Goal: Task Accomplishment & Management: Manage account settings

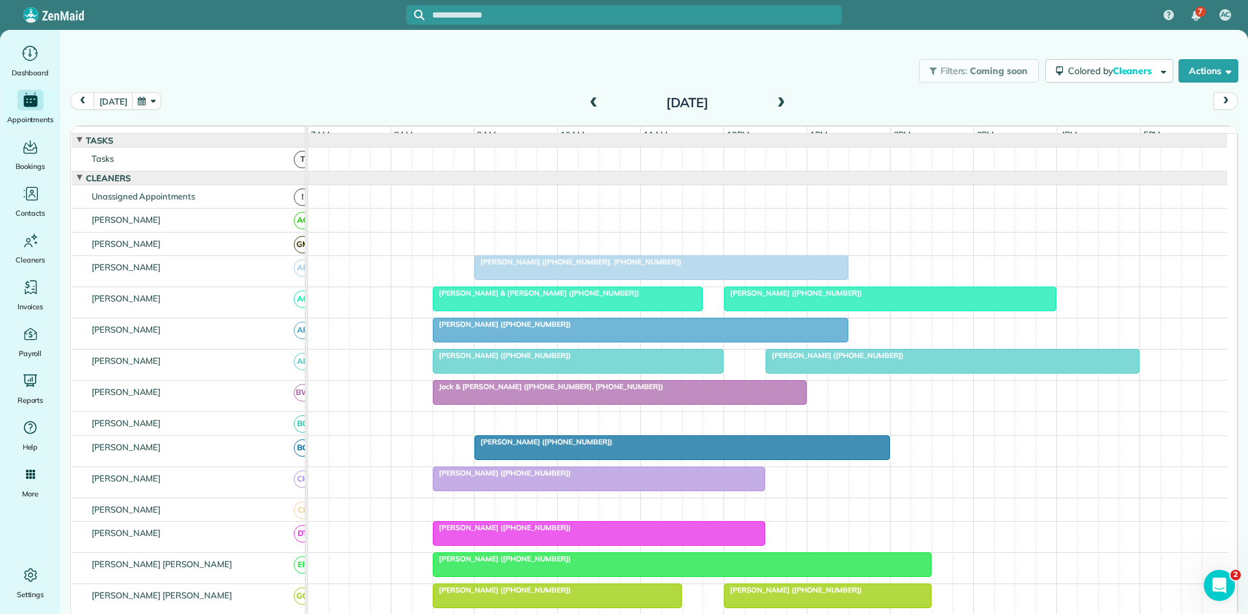
scroll to position [216, 0]
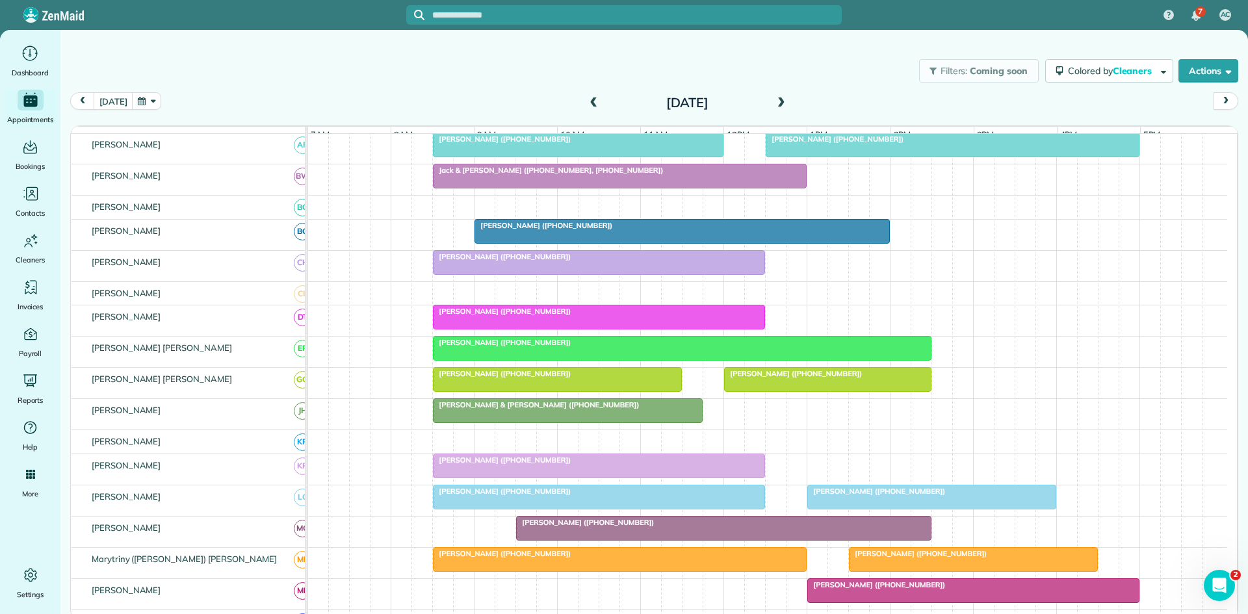
click at [544, 476] on div at bounding box center [599, 465] width 331 height 23
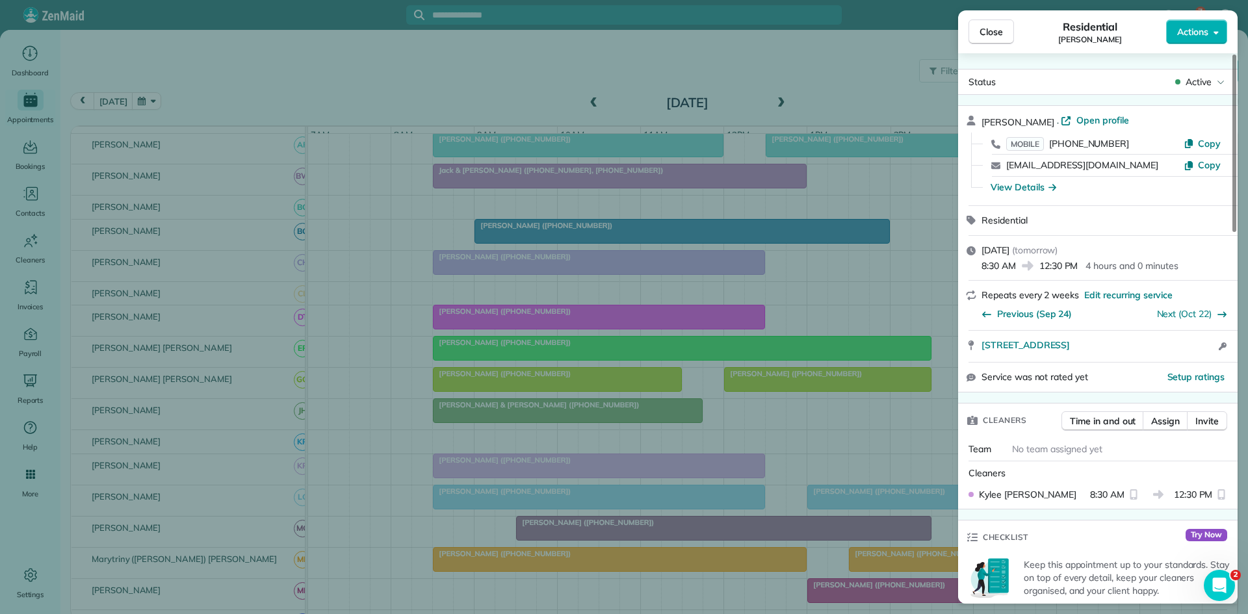
click at [664, 426] on div "Close Residential Maylon Sanders Actions Status Active Maylon Sanders · Open pr…" at bounding box center [624, 307] width 1248 height 614
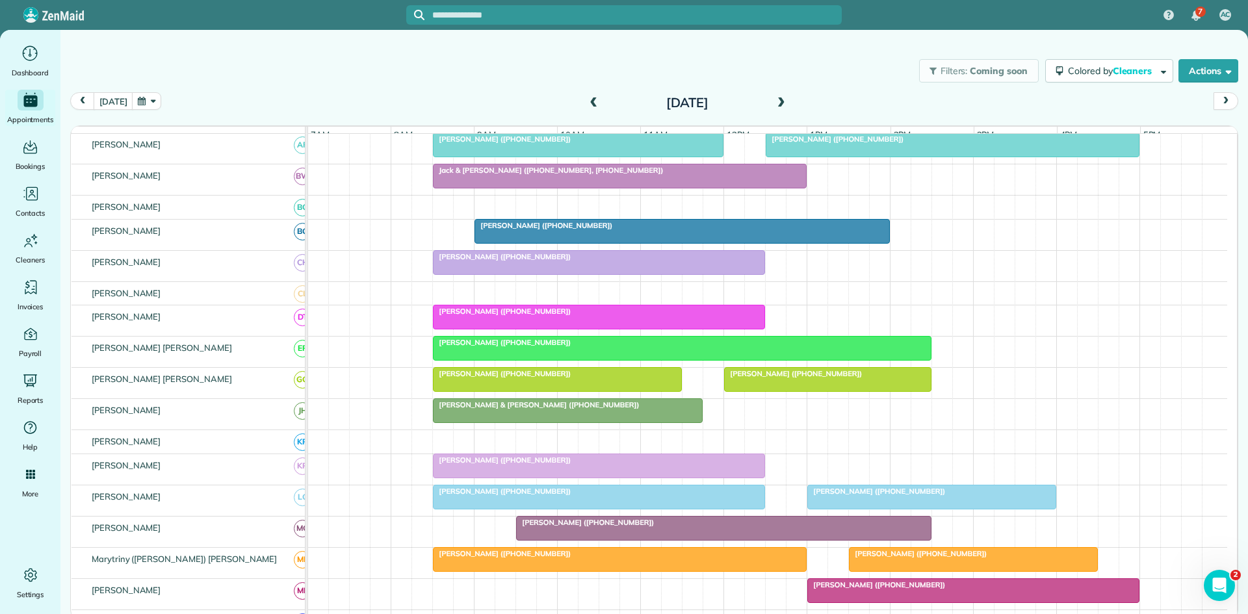
click at [597, 101] on span at bounding box center [593, 103] width 14 height 12
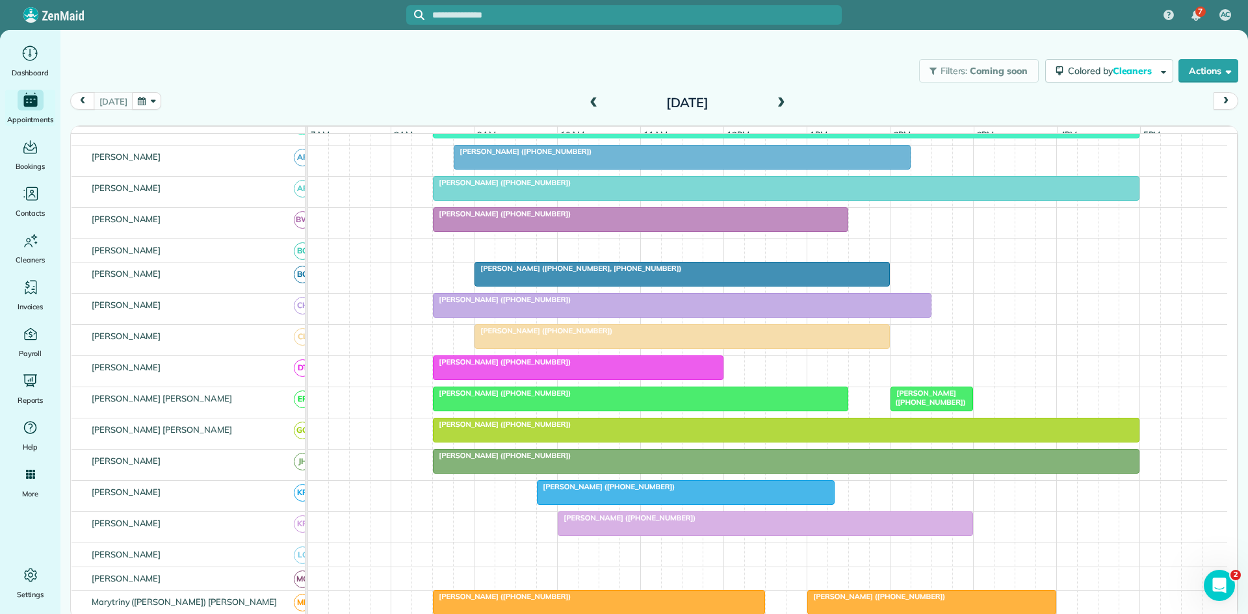
scroll to position [224, 0]
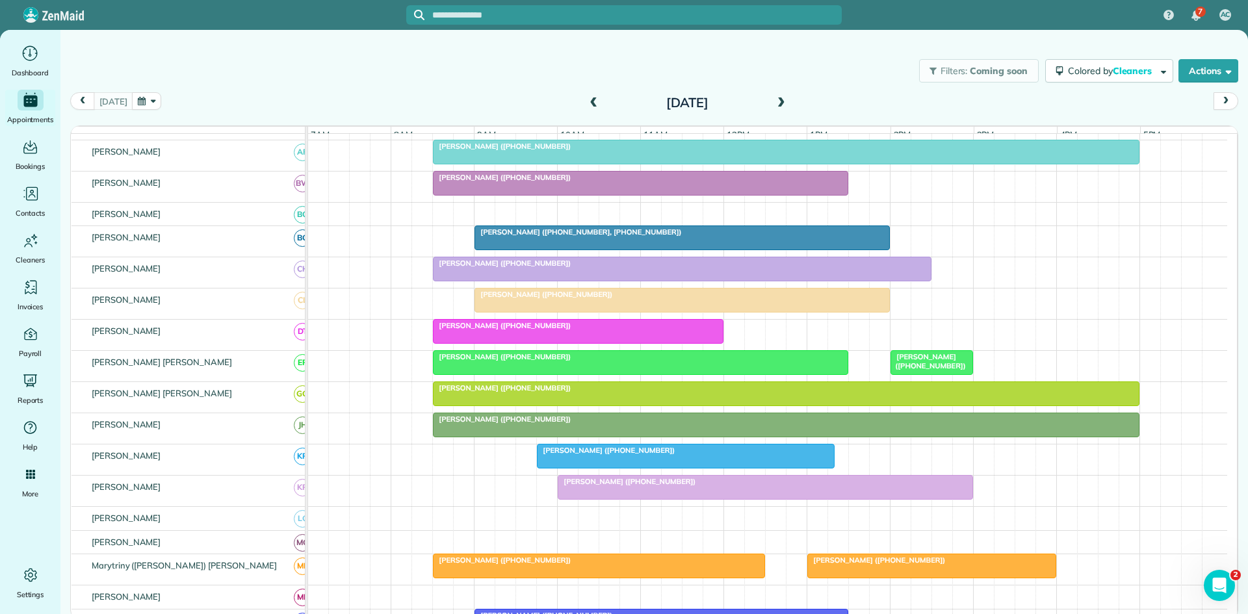
click at [590, 486] on div at bounding box center [765, 487] width 414 height 23
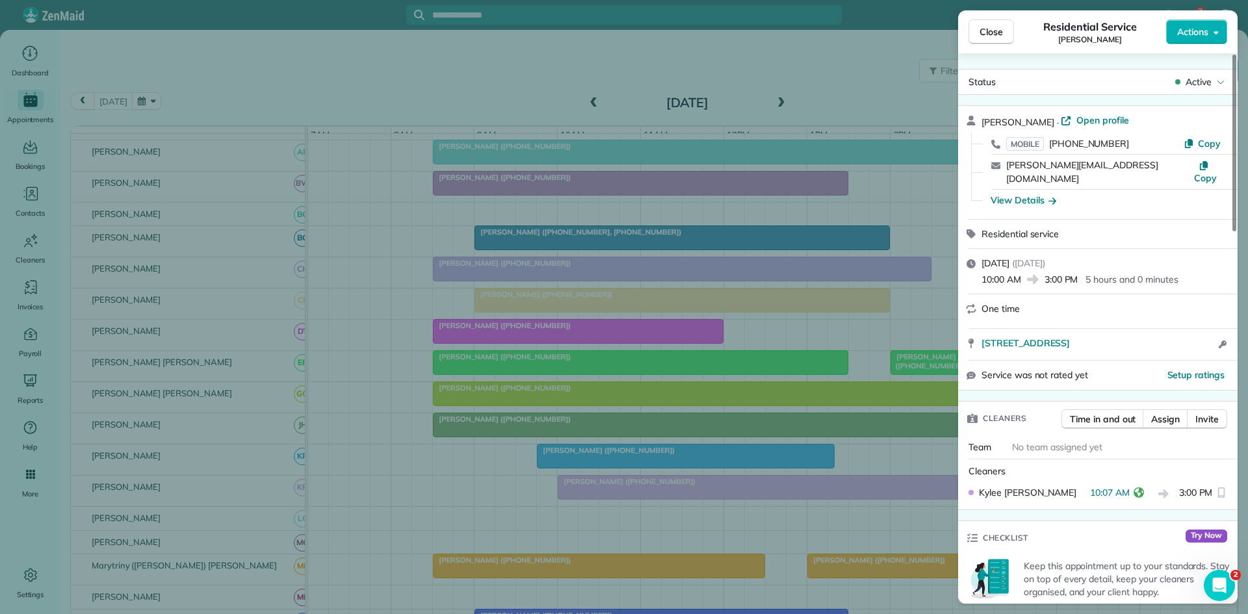
click at [590, 486] on div "Close Residential Service Fred Gilbert Actions Status Active Fred Gilbert · Ope…" at bounding box center [624, 307] width 1248 height 614
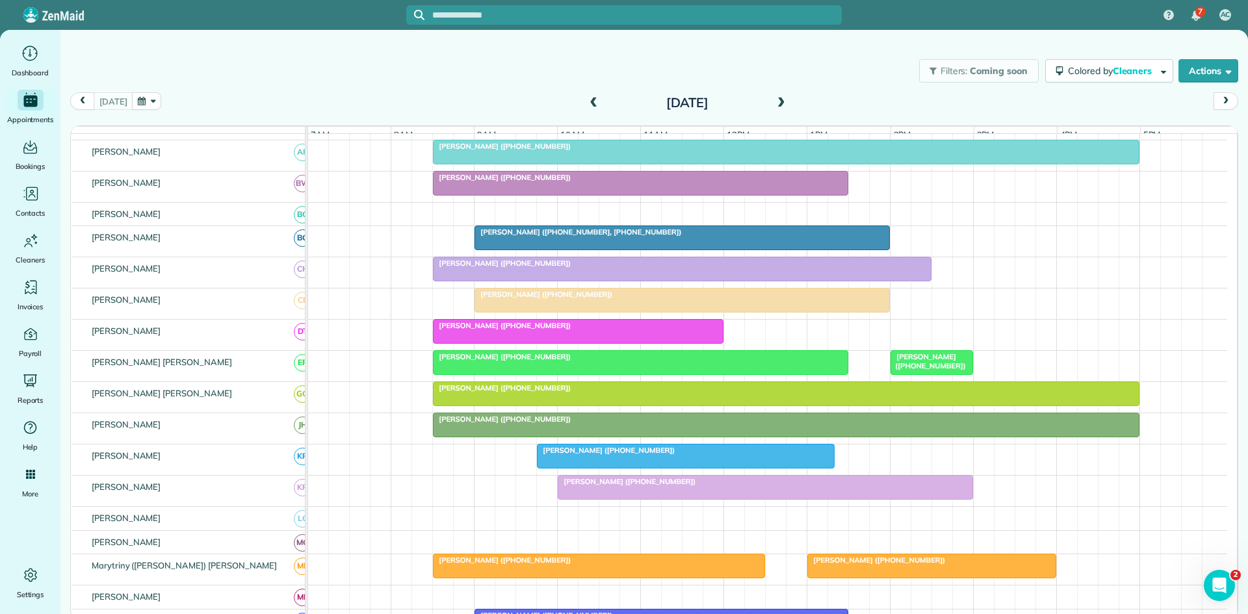
click at [490, 281] on div at bounding box center [682, 268] width 497 height 23
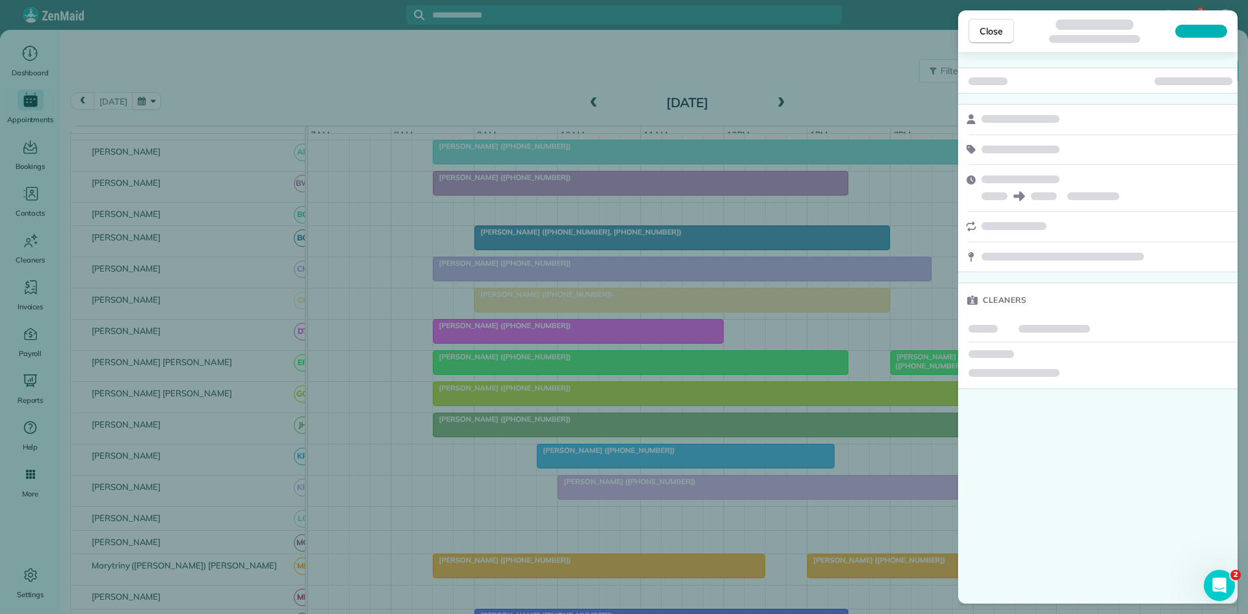
click at [490, 290] on div "Close Cleaners" at bounding box center [624, 307] width 1248 height 614
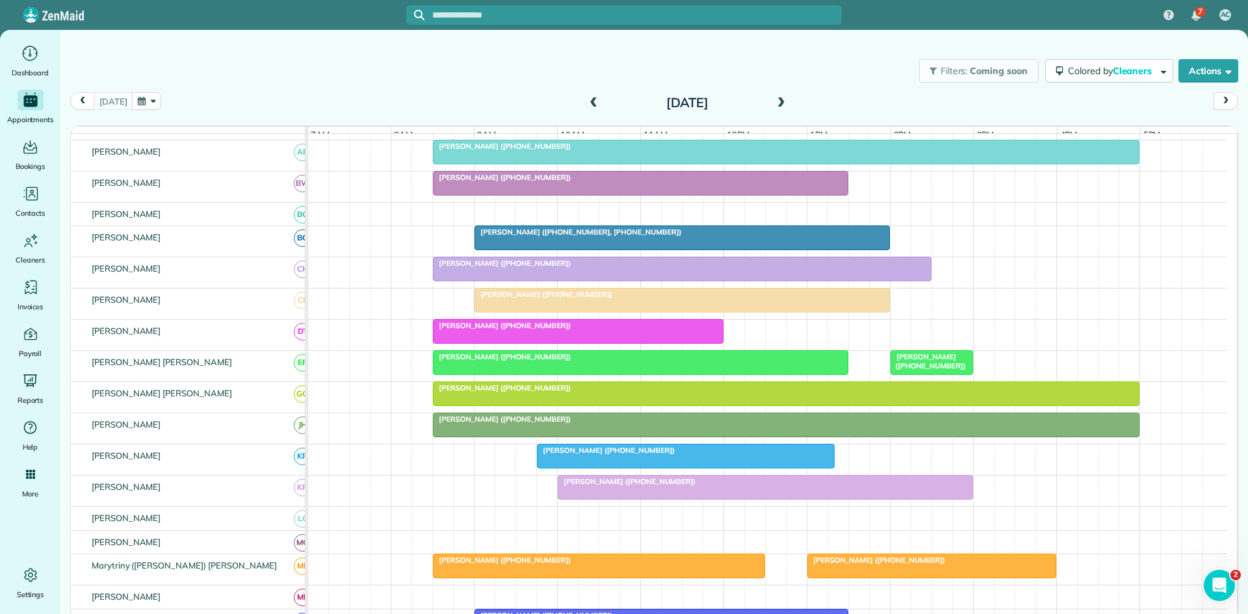
scroll to position [441, 0]
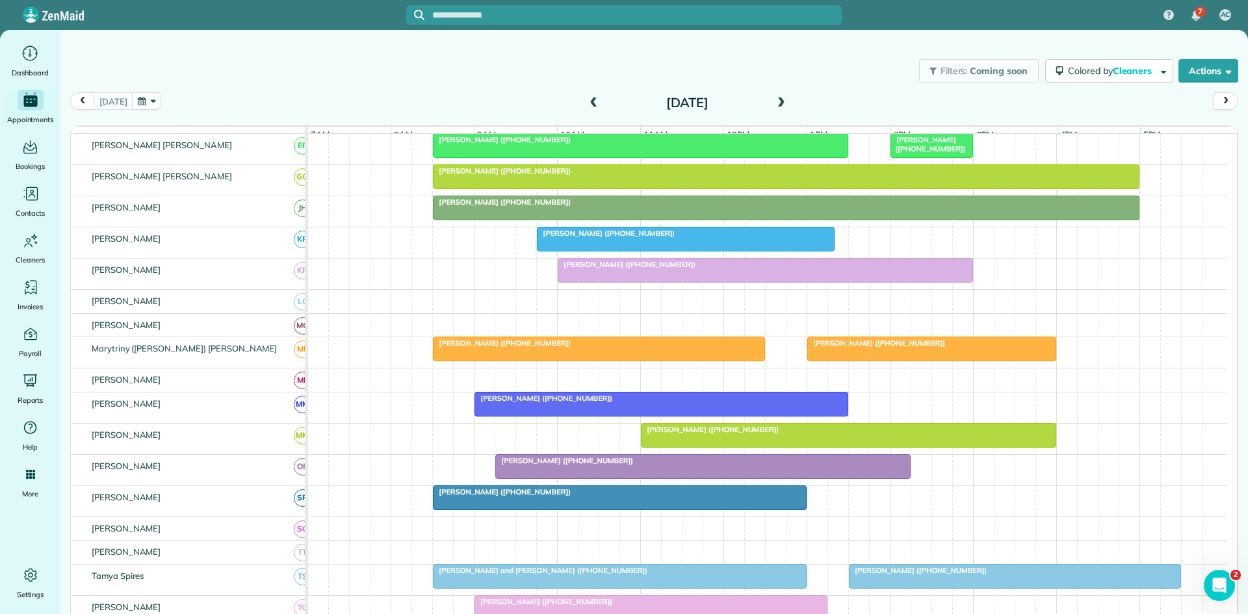
click at [844, 348] on span "[PERSON_NAME] ([PHONE_NUMBER])" at bounding box center [876, 343] width 139 height 9
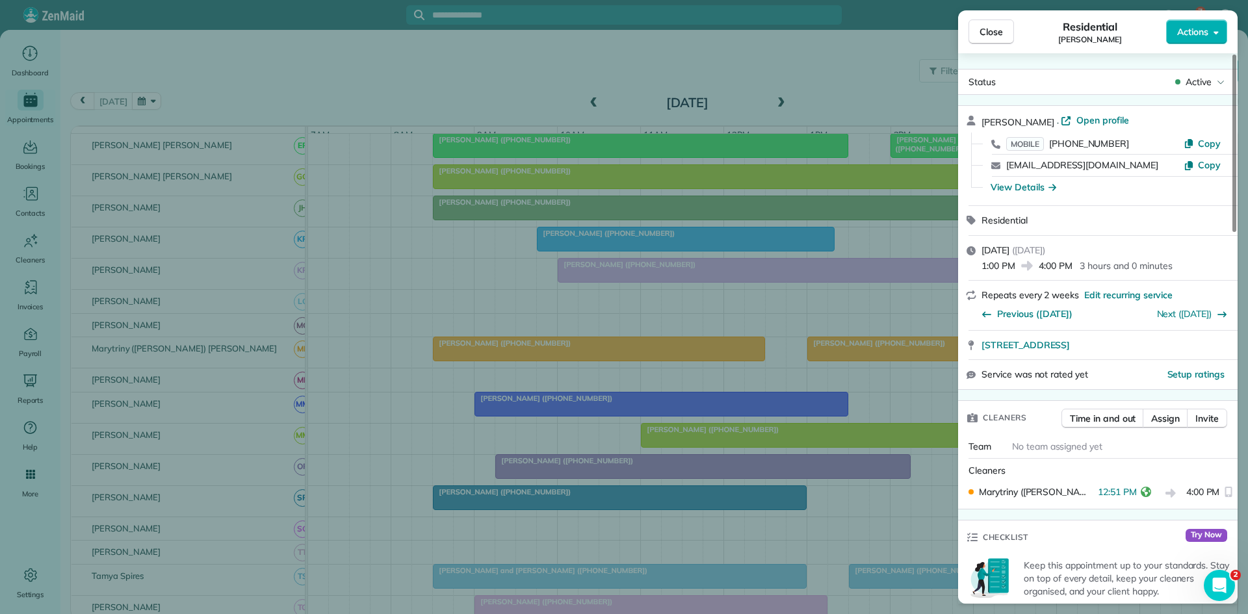
click at [798, 315] on div "Close Residential Margaret Moses Actions Status Active Margaret Moses · Open pr…" at bounding box center [624, 307] width 1248 height 614
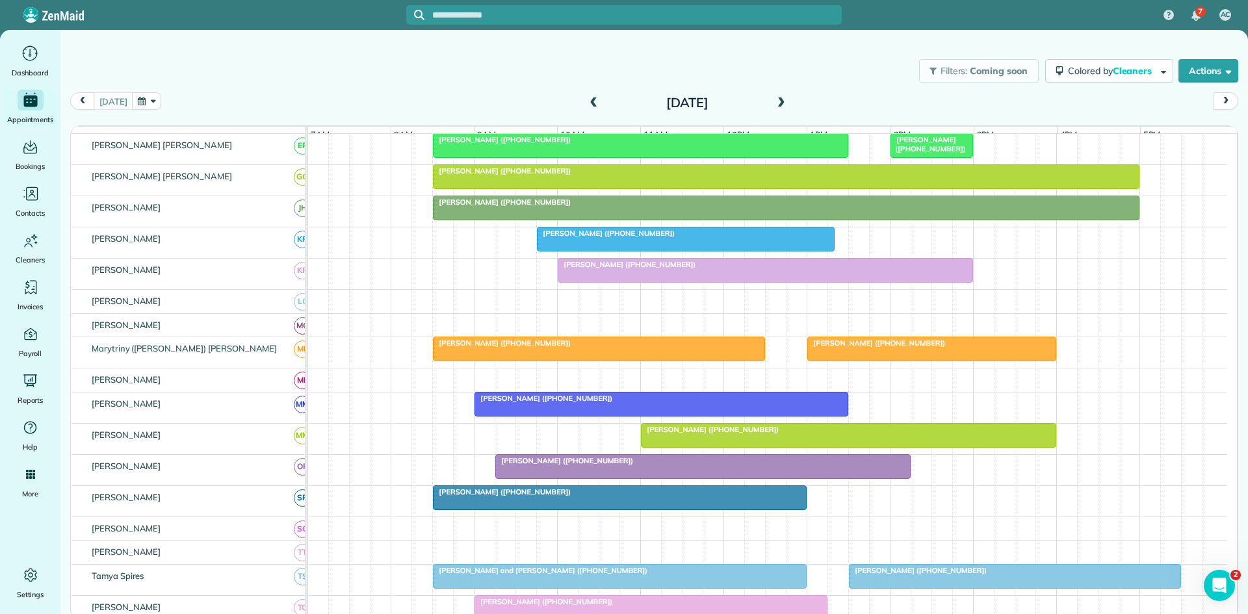
scroll to position [657, 0]
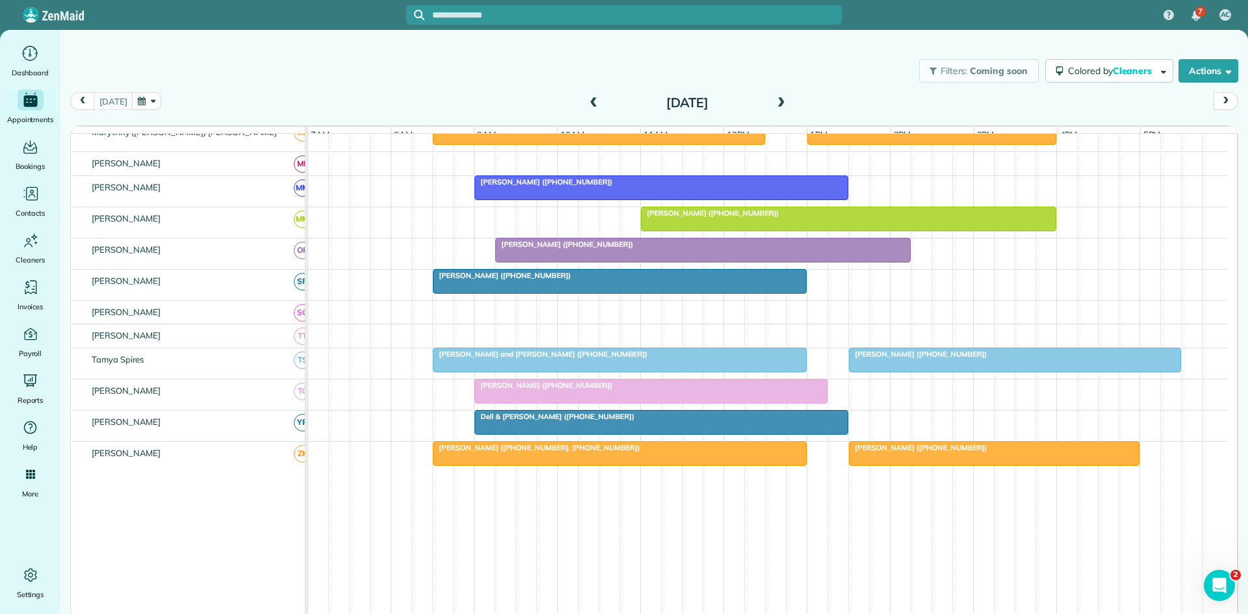
click at [584, 262] on div at bounding box center [703, 250] width 414 height 23
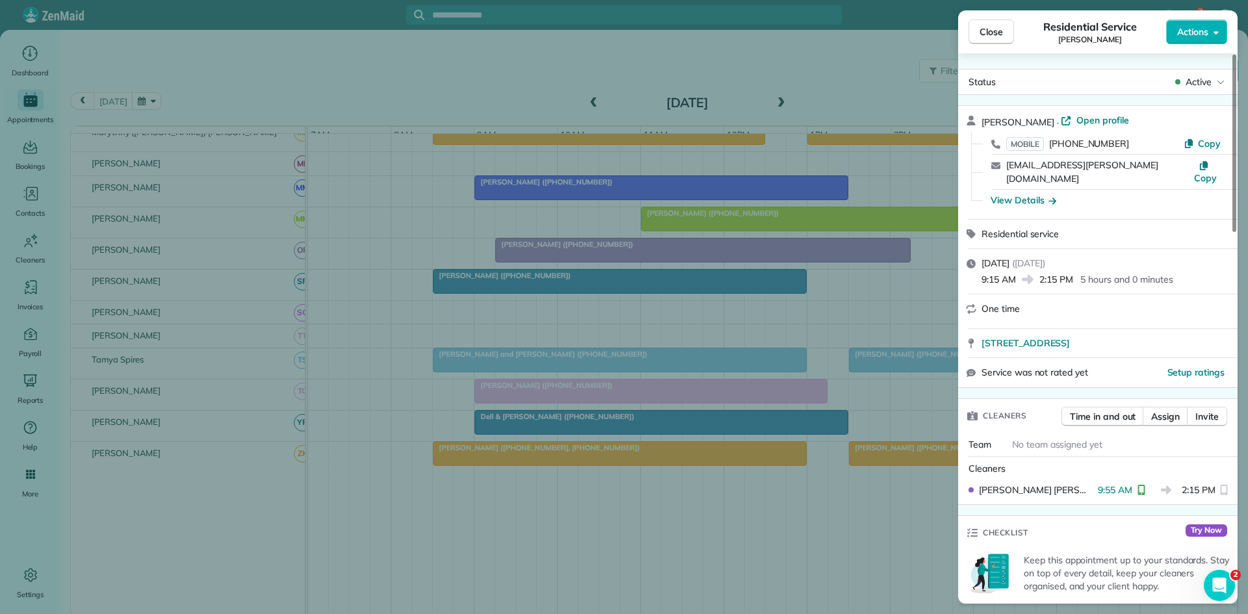
click at [582, 265] on div "Close Residential Service Kelsey Shaw Actions Status Active Kelsey Shaw · Open …" at bounding box center [624, 307] width 1248 height 614
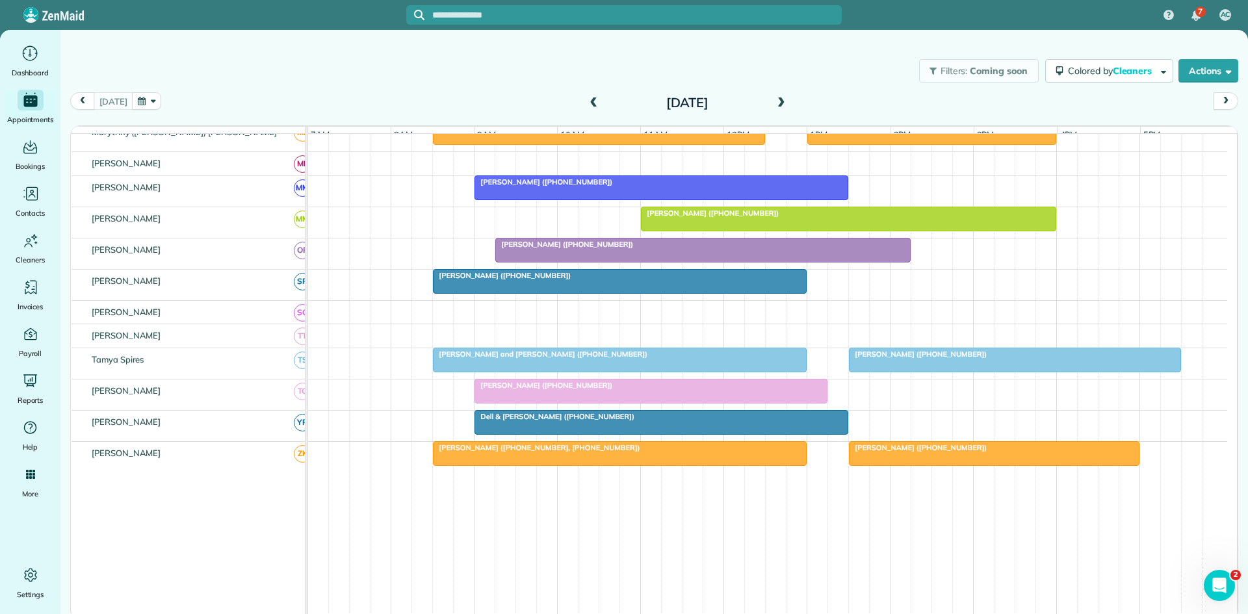
click at [873, 359] on span "Valerie Vega (+12147702916)" at bounding box center [917, 354] width 139 height 9
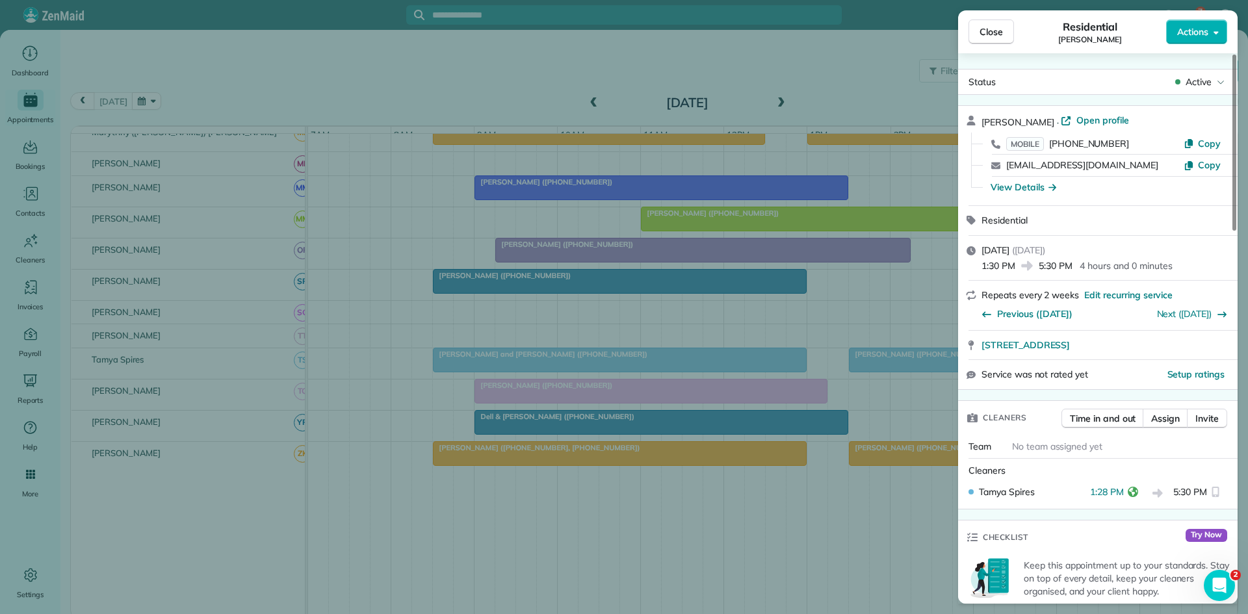
click at [789, 344] on div "Close Residential Valerie Vega Actions Status Active Valerie Vega · Open profil…" at bounding box center [624, 307] width 1248 height 614
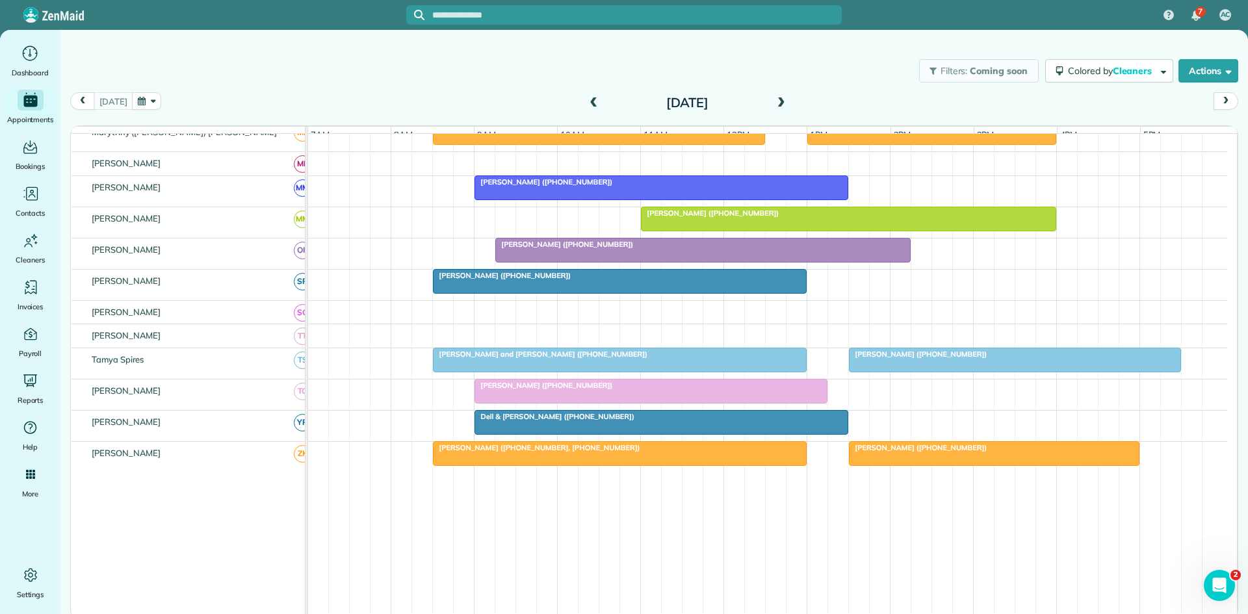
click at [787, 101] on div "Tuesday Oct 7, 2025" at bounding box center [687, 102] width 208 height 21
click at [780, 101] on span at bounding box center [781, 103] width 14 height 12
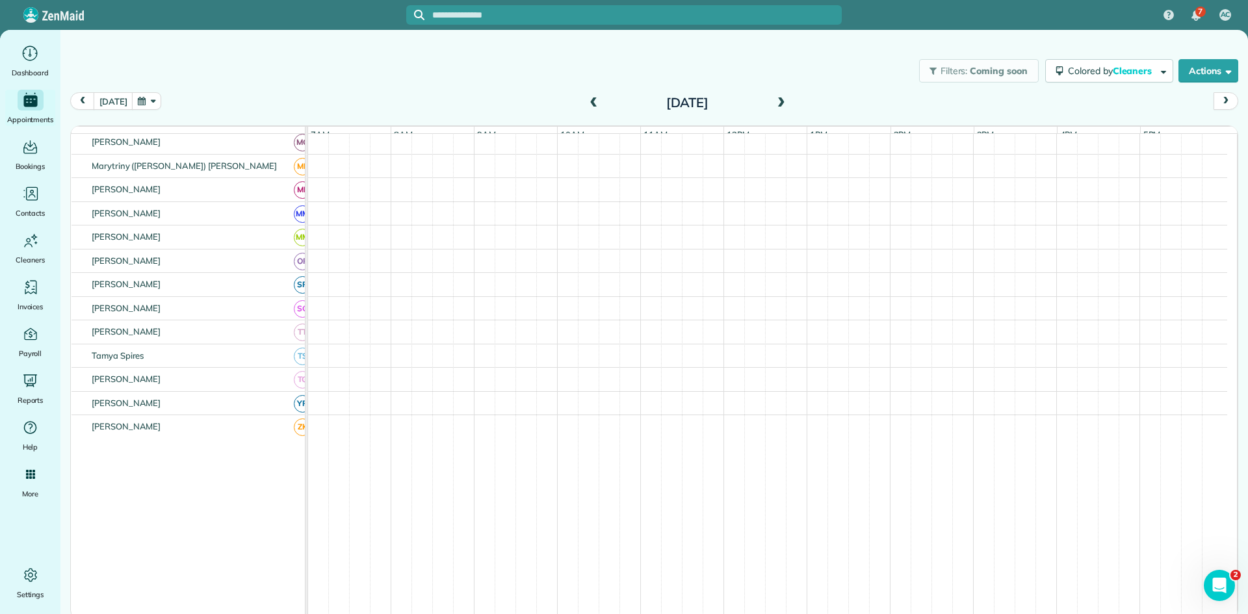
click at [780, 101] on span at bounding box center [781, 103] width 14 height 12
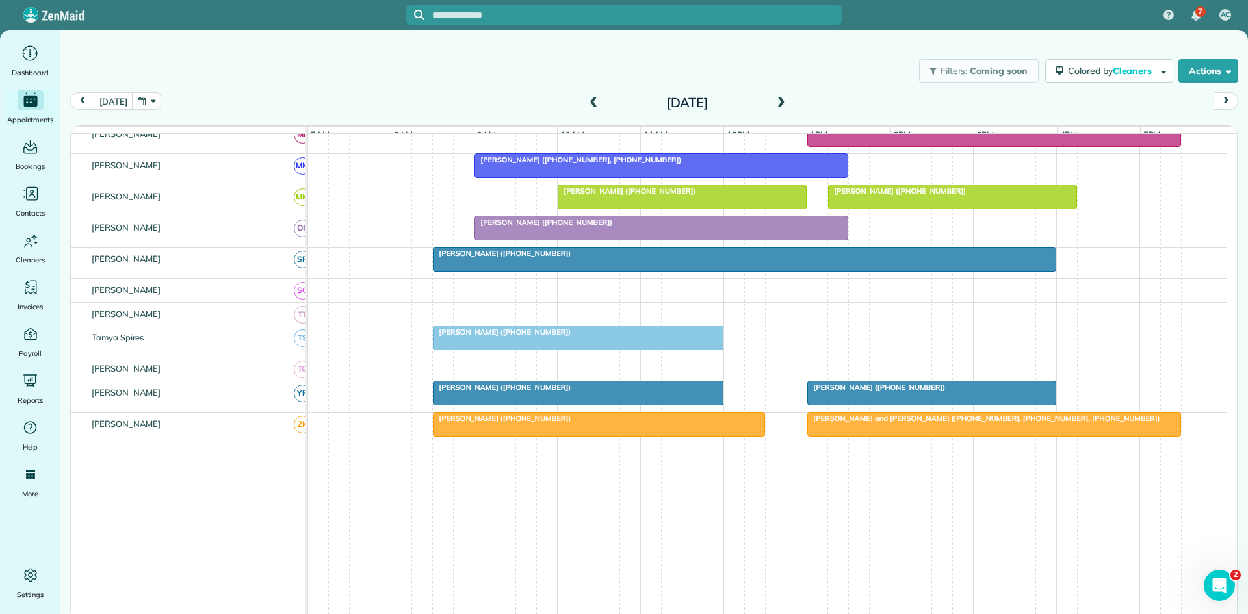
scroll to position [434, 0]
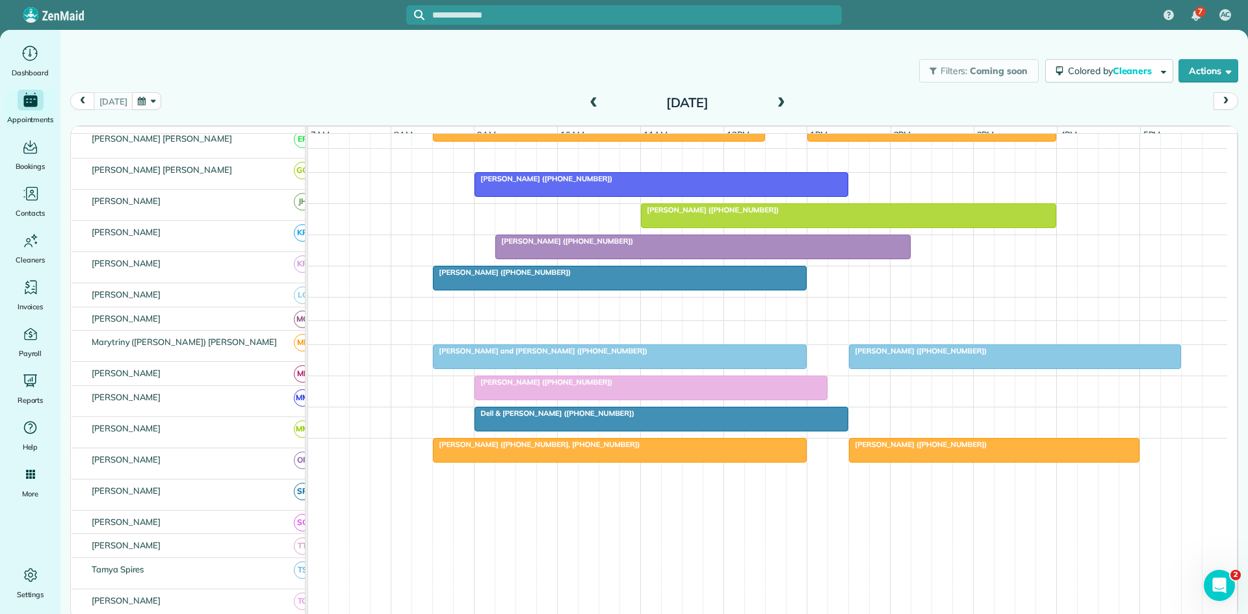
scroll to position [664, 0]
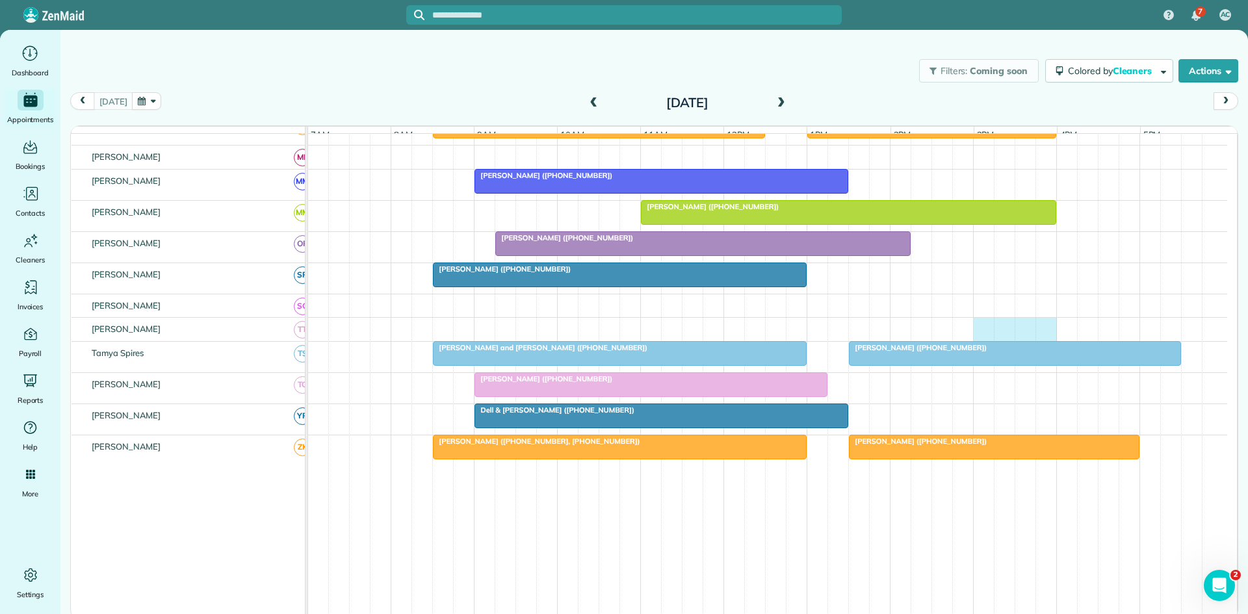
drag, startPoint x: 983, startPoint y: 333, endPoint x: 1042, endPoint y: 341, distance: 59.1
click at [1042, 341] on div at bounding box center [767, 329] width 919 height 23
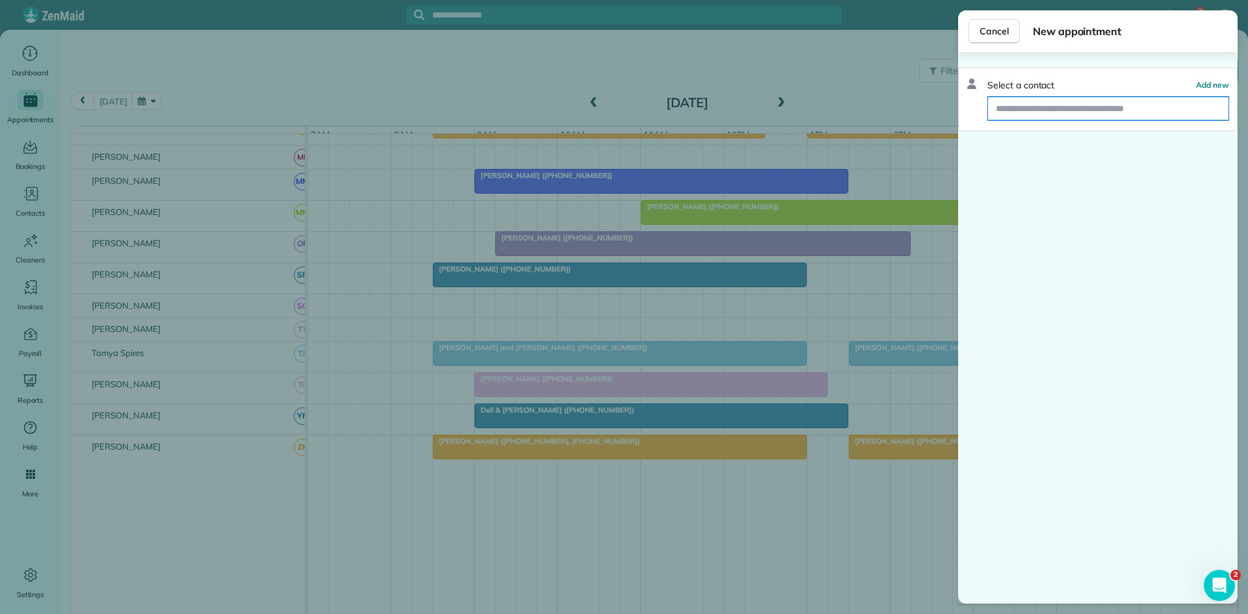
click at [1087, 108] on input "text" at bounding box center [1108, 108] width 240 height 23
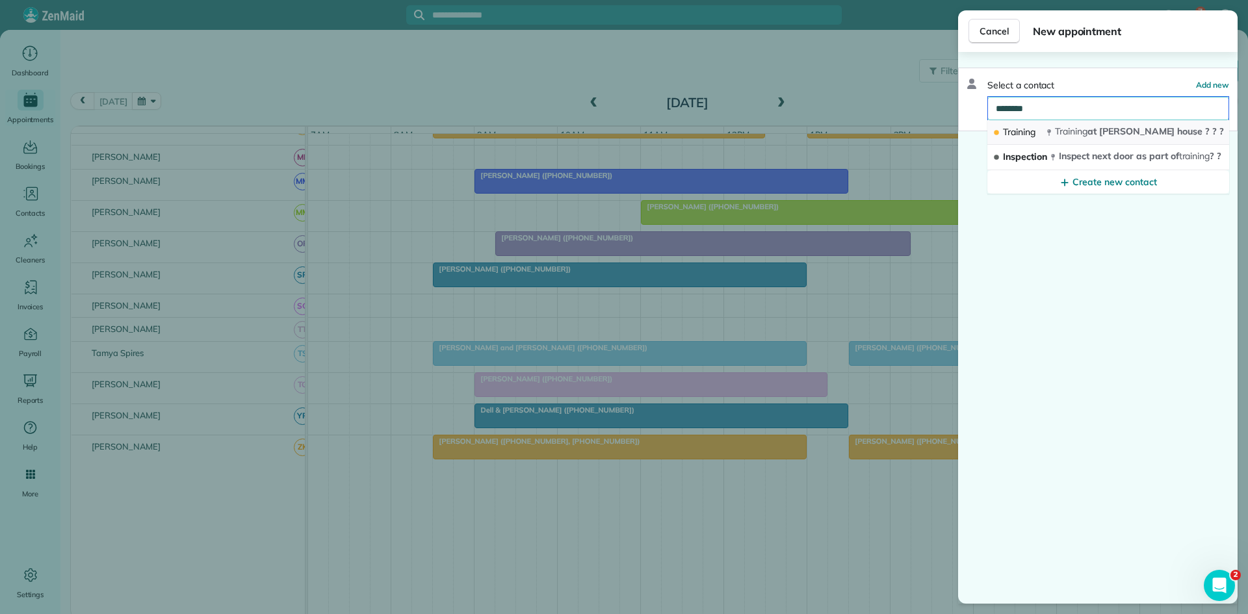
type input "********"
click at [1078, 123] on button "Training Training at Kelly's house ? ? ?" at bounding box center [1108, 132] width 242 height 25
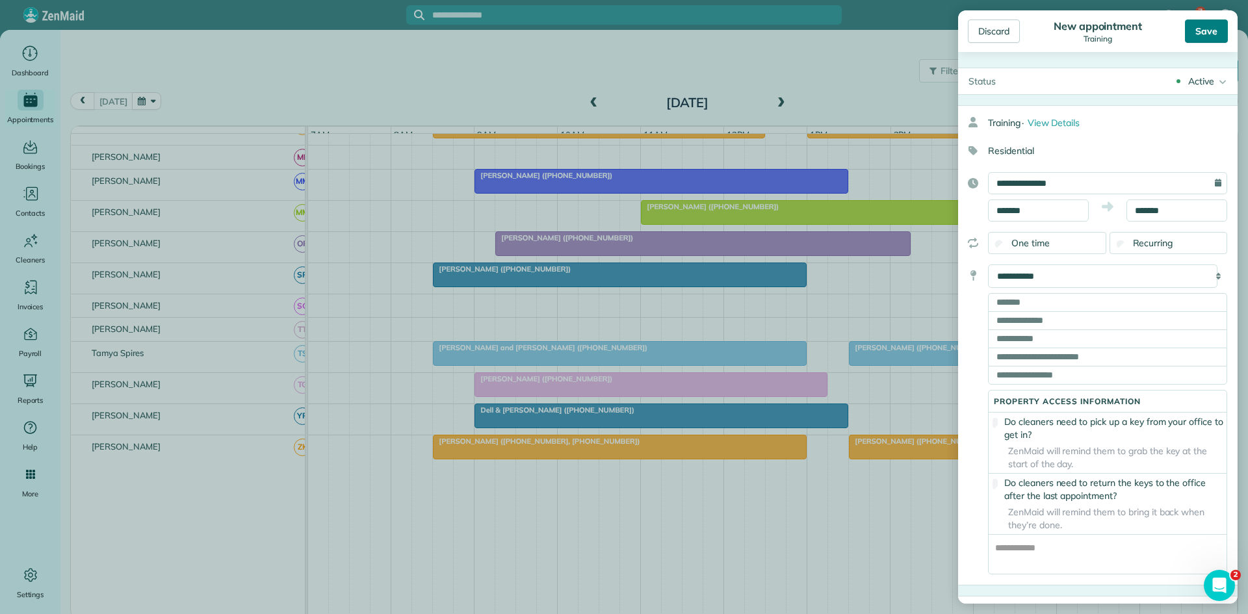
click at [1197, 27] on div "Save" at bounding box center [1206, 30] width 43 height 23
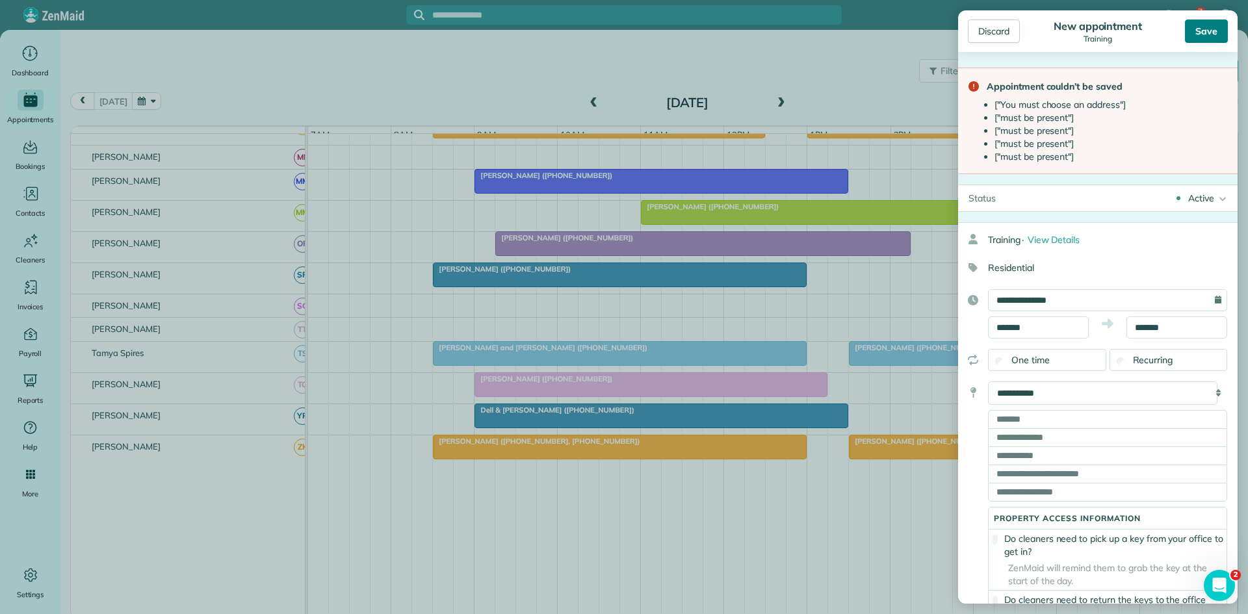
click at [1201, 27] on div "Save" at bounding box center [1206, 30] width 43 height 23
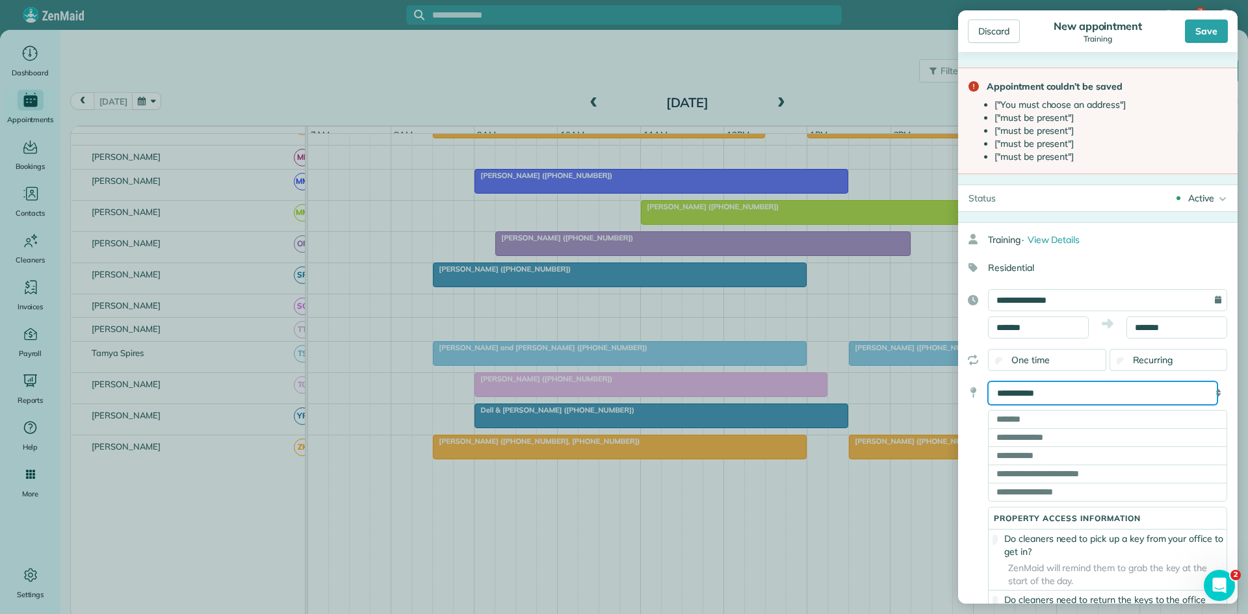
click at [1078, 390] on select "**********" at bounding box center [1102, 393] width 229 height 23
select select "****"
click at [988, 382] on select "**********" at bounding box center [1102, 393] width 229 height 23
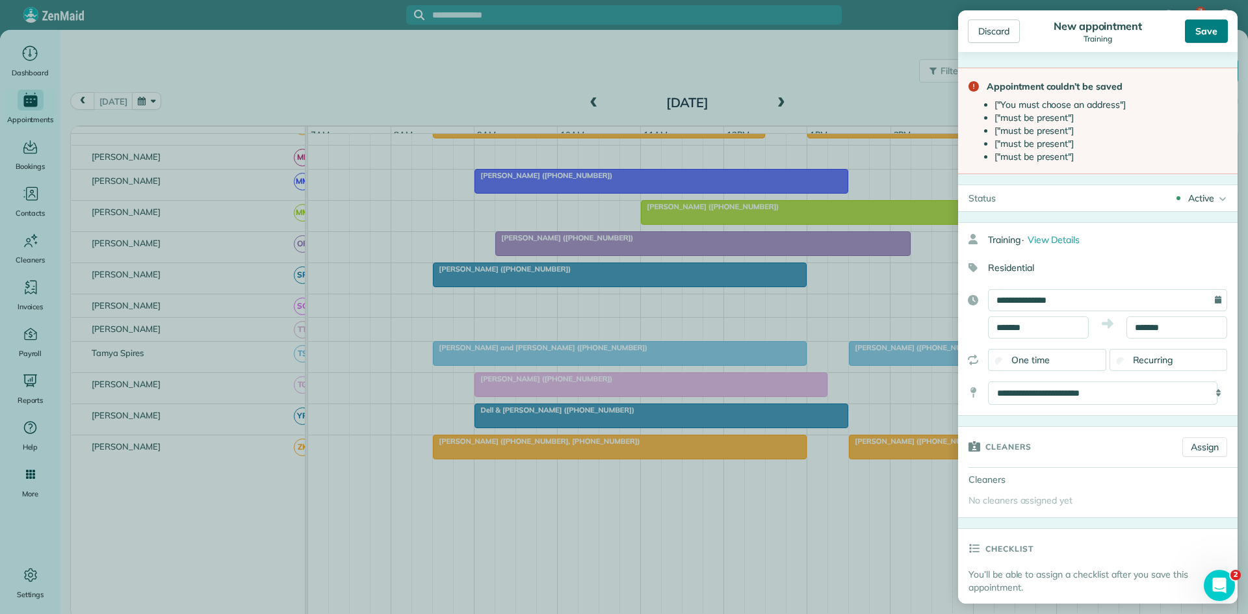
click at [1195, 38] on div "Save" at bounding box center [1206, 30] width 43 height 23
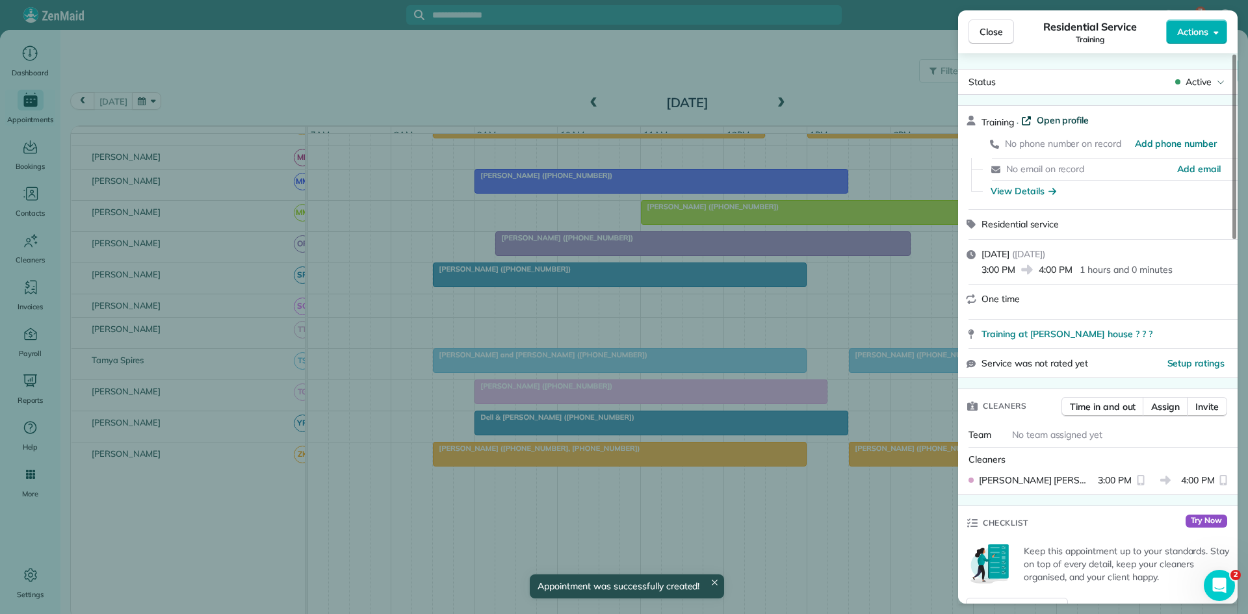
click at [1061, 121] on span "Open profile" at bounding box center [1063, 120] width 53 height 13
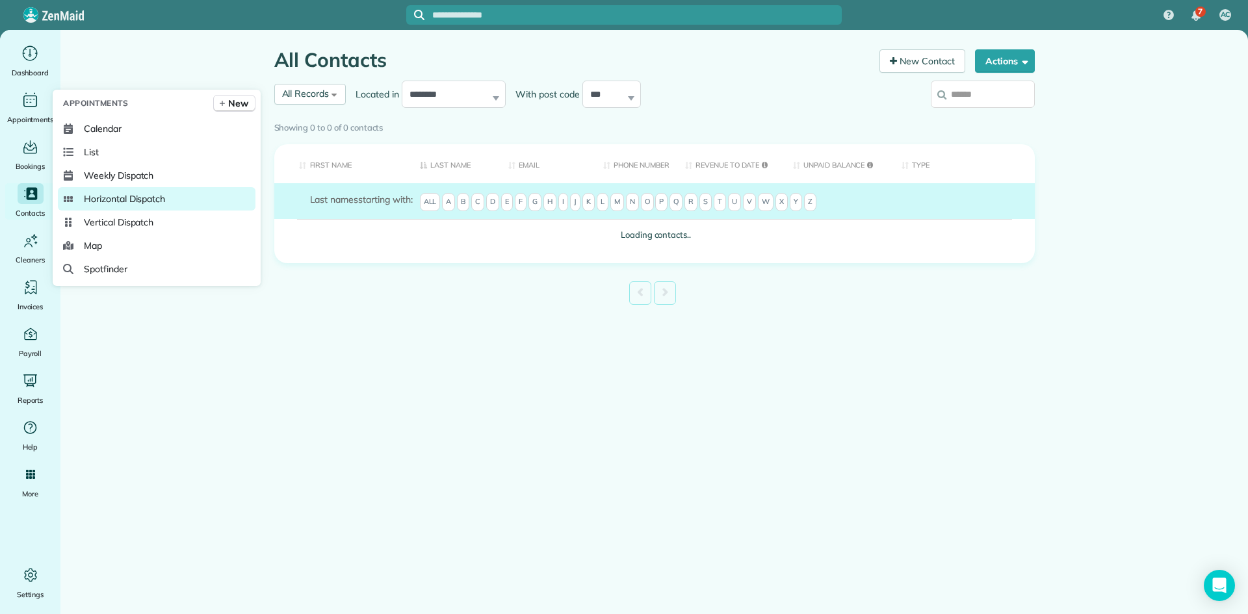
click at [131, 201] on span "Horizontal Dispatch" at bounding box center [124, 198] width 81 height 13
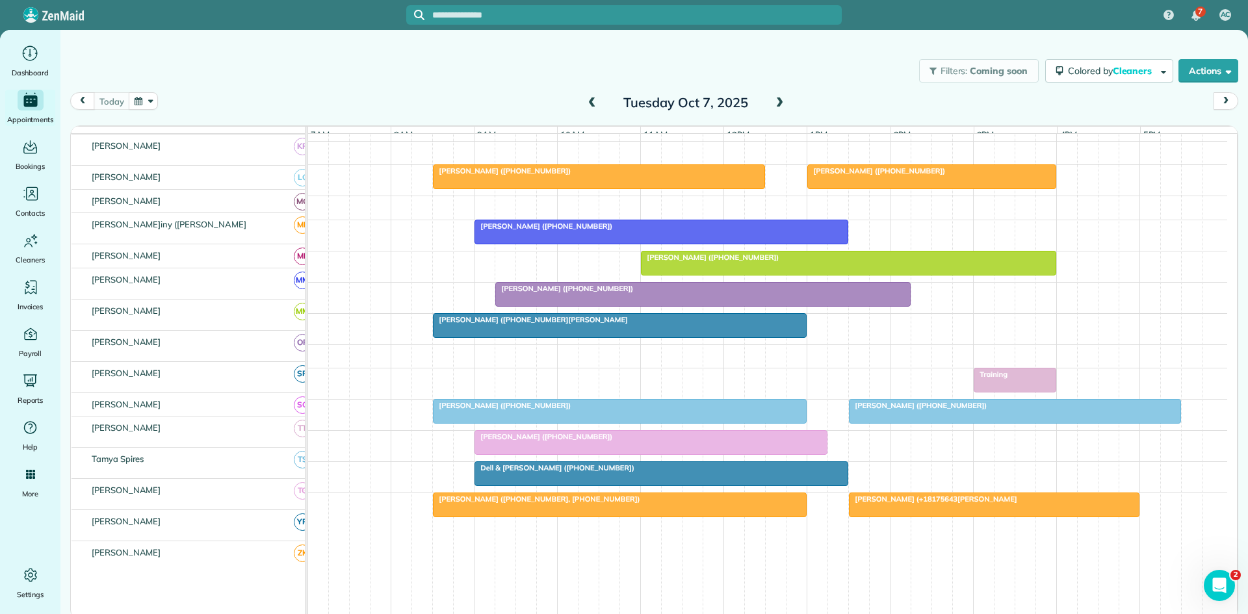
scroll to position [614, 0]
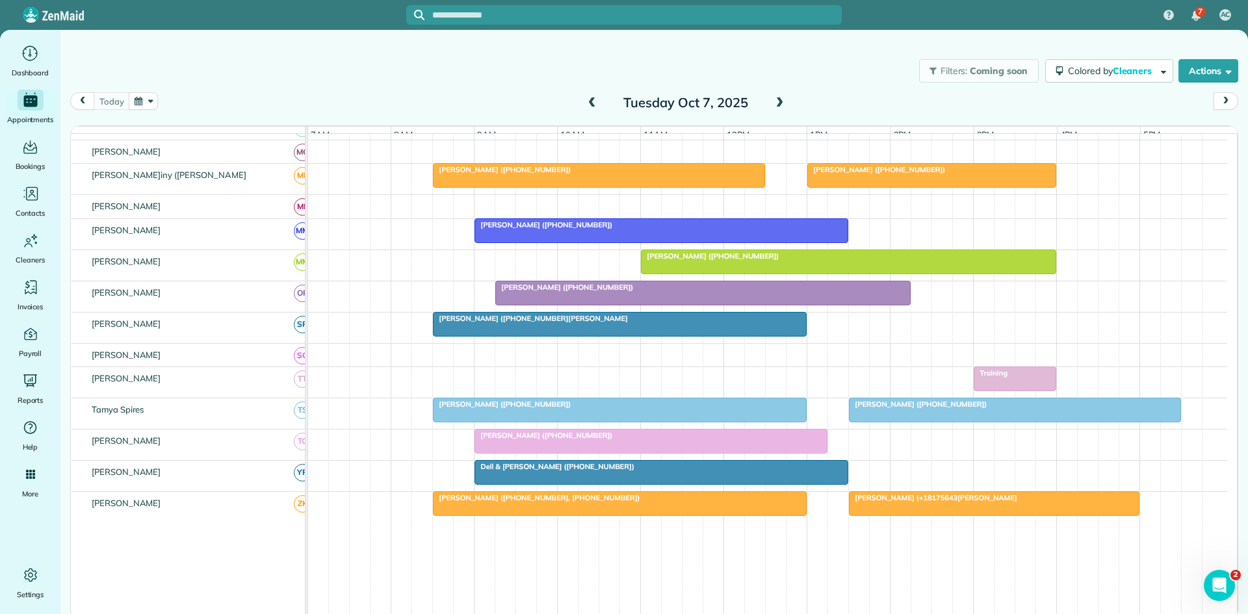
click at [1009, 378] on div "Training" at bounding box center [1015, 373] width 75 height 9
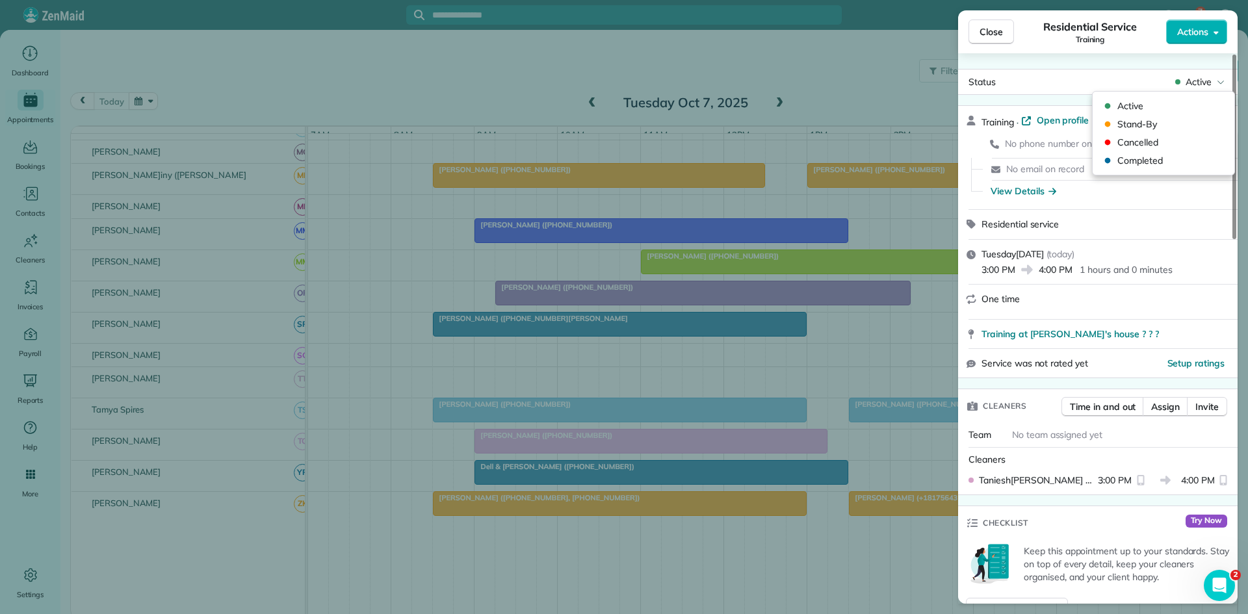
click at [1195, 79] on span "Active" at bounding box center [1199, 81] width 26 height 13
click at [1179, 139] on span "Cancelled" at bounding box center [1171, 142] width 109 height 13
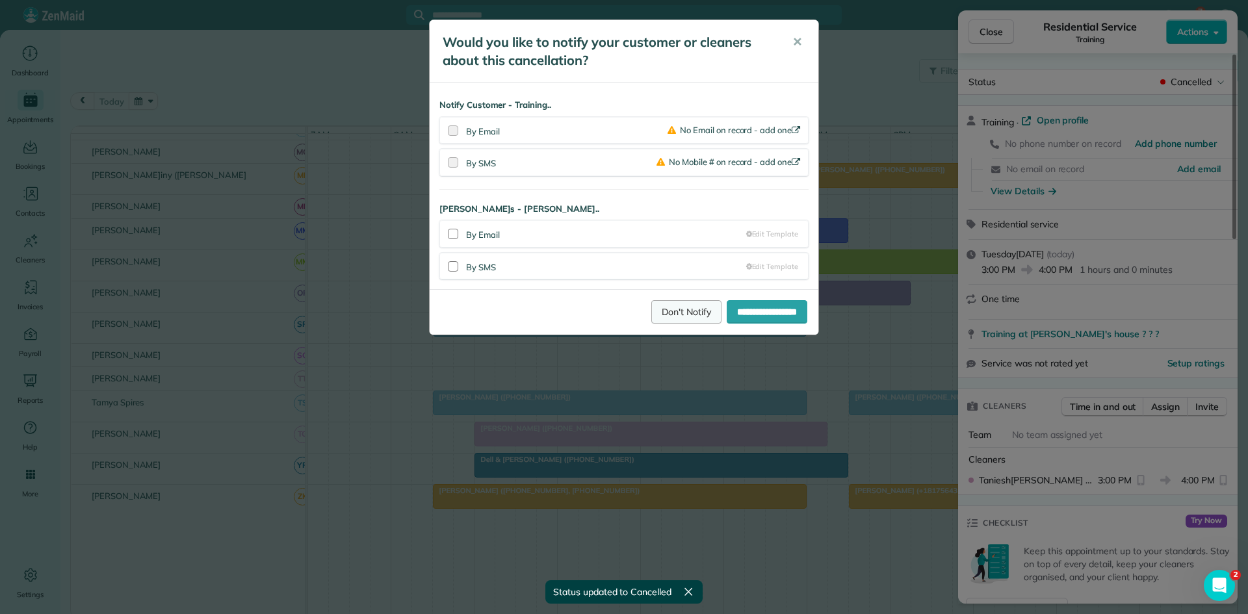
click at [665, 320] on link "Don't Notify" at bounding box center [686, 311] width 70 height 23
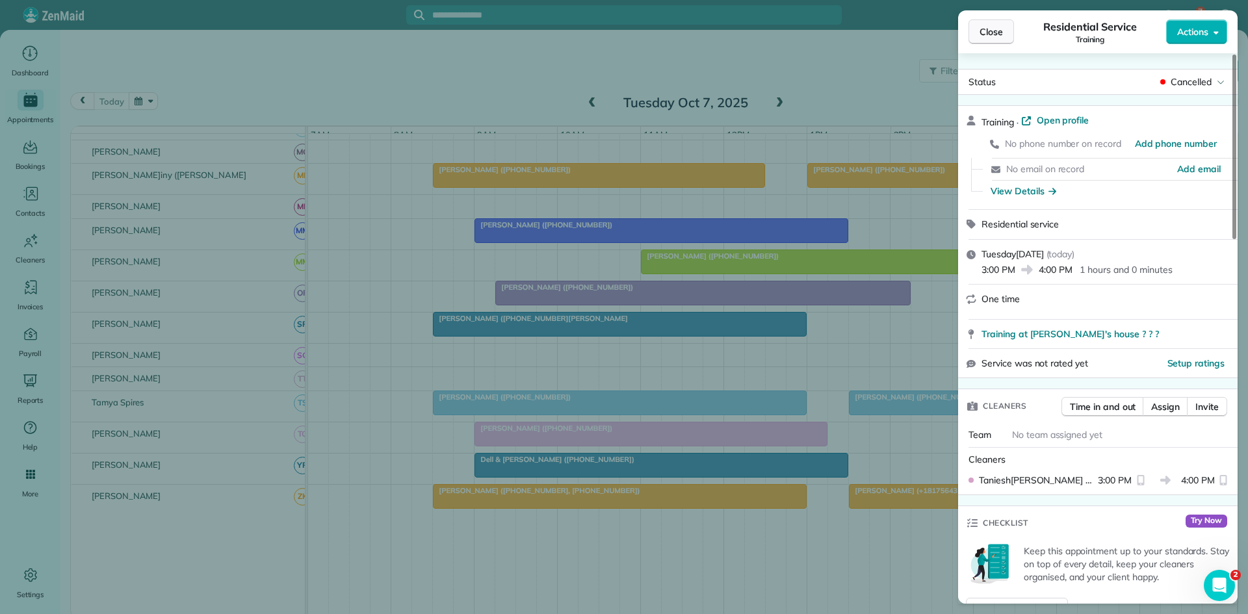
click at [1000, 34] on span "Close" at bounding box center [991, 31] width 23 height 13
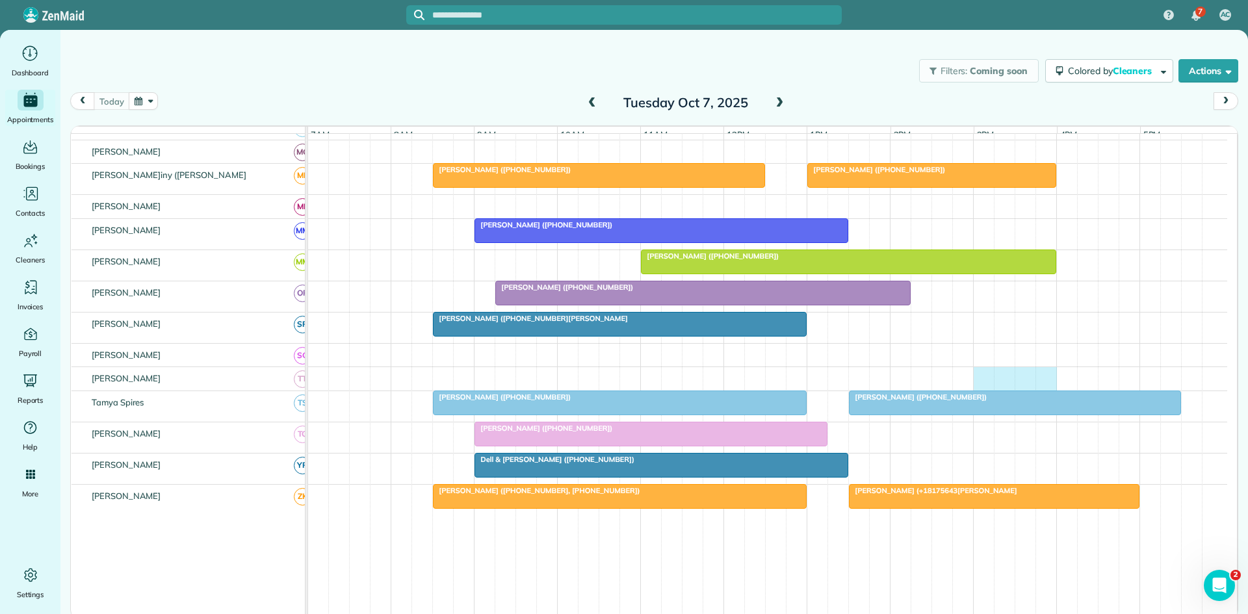
drag, startPoint x: 981, startPoint y: 383, endPoint x: 1054, endPoint y: 382, distance: 72.8
click at [1054, 382] on div at bounding box center [767, 378] width 919 height 23
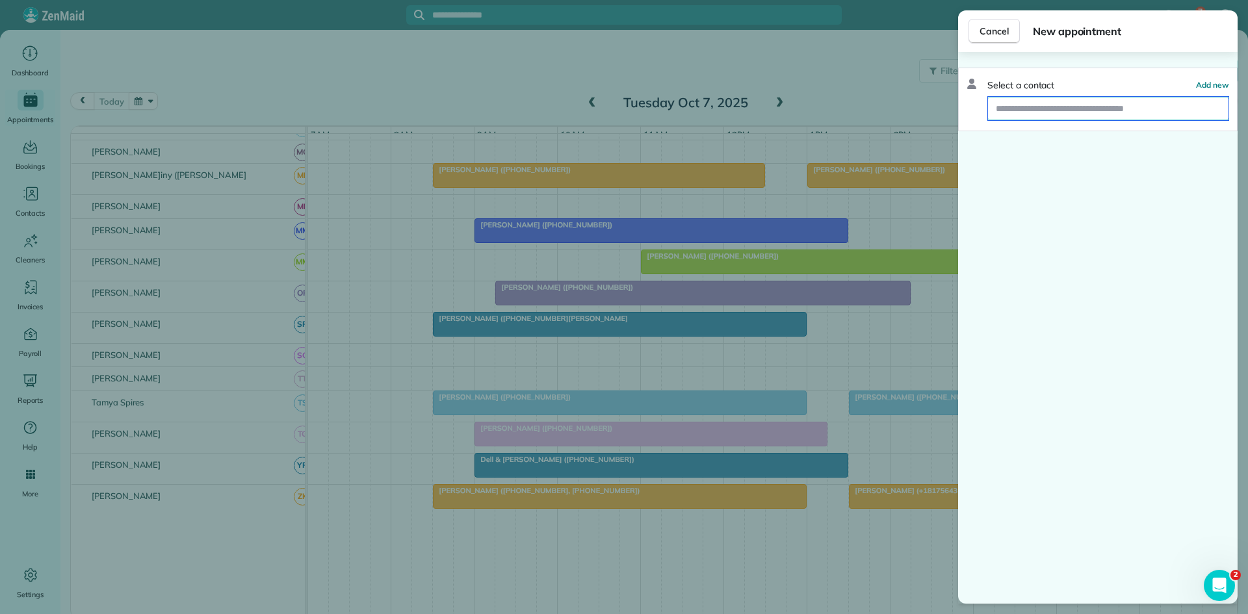
click at [1107, 112] on input "text" at bounding box center [1108, 108] width 240 height 23
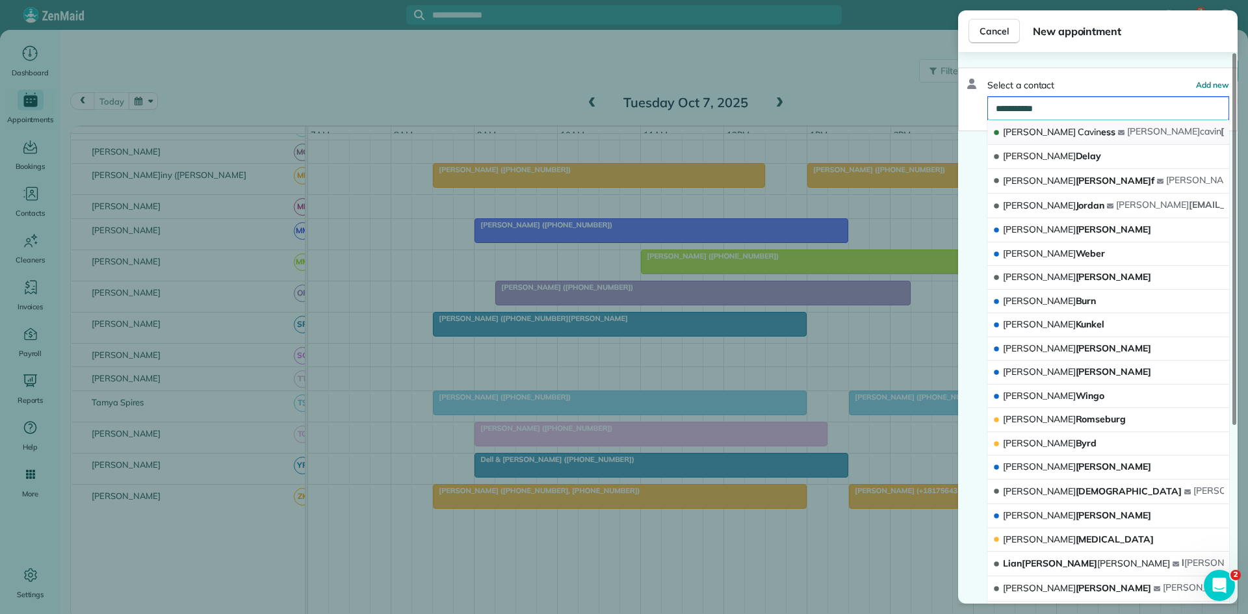
type input "**********"
click at [1118, 135] on icon "button" at bounding box center [1121, 132] width 6 height 6
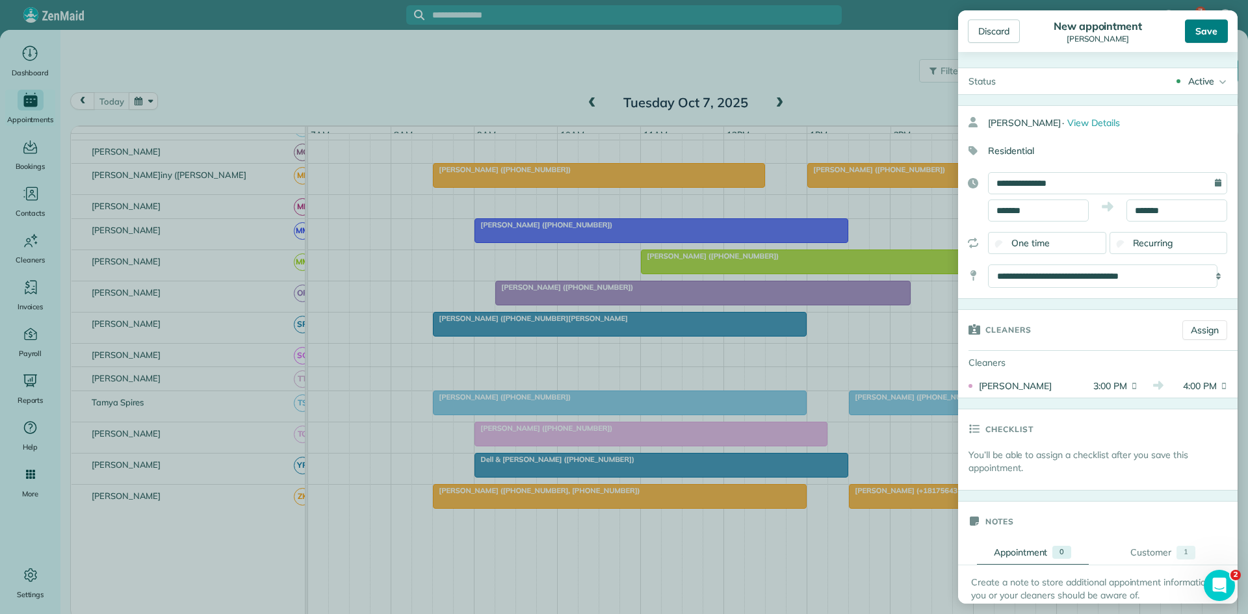
click at [1202, 32] on div "Save" at bounding box center [1206, 30] width 43 height 23
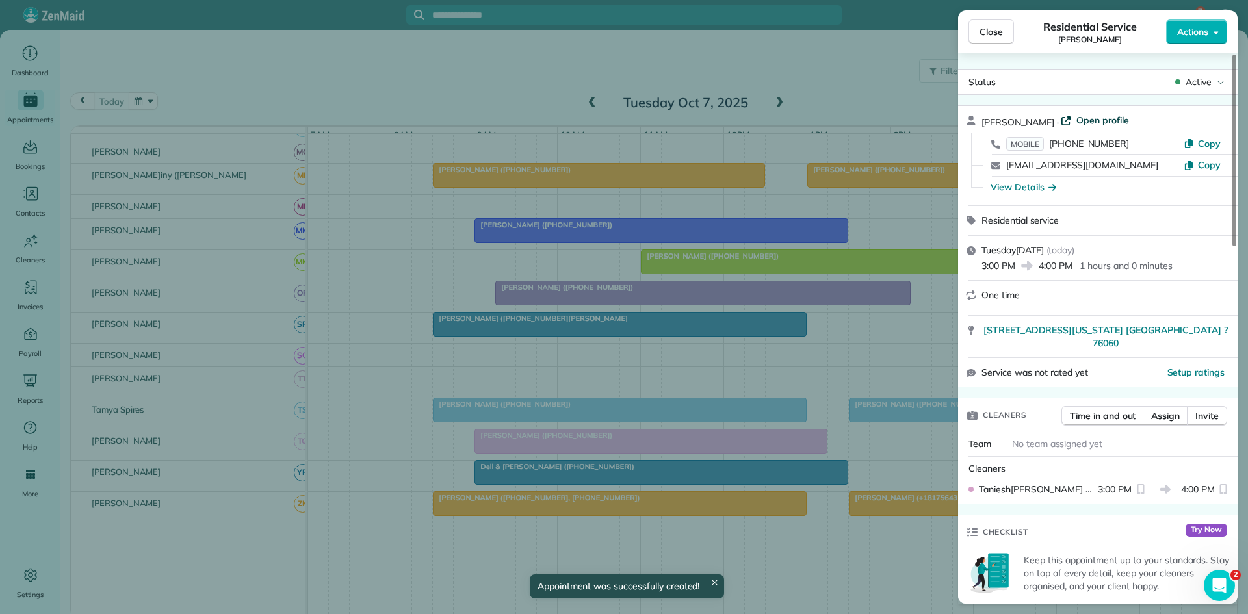
click at [1089, 116] on span "Open profile" at bounding box center [1102, 120] width 53 height 13
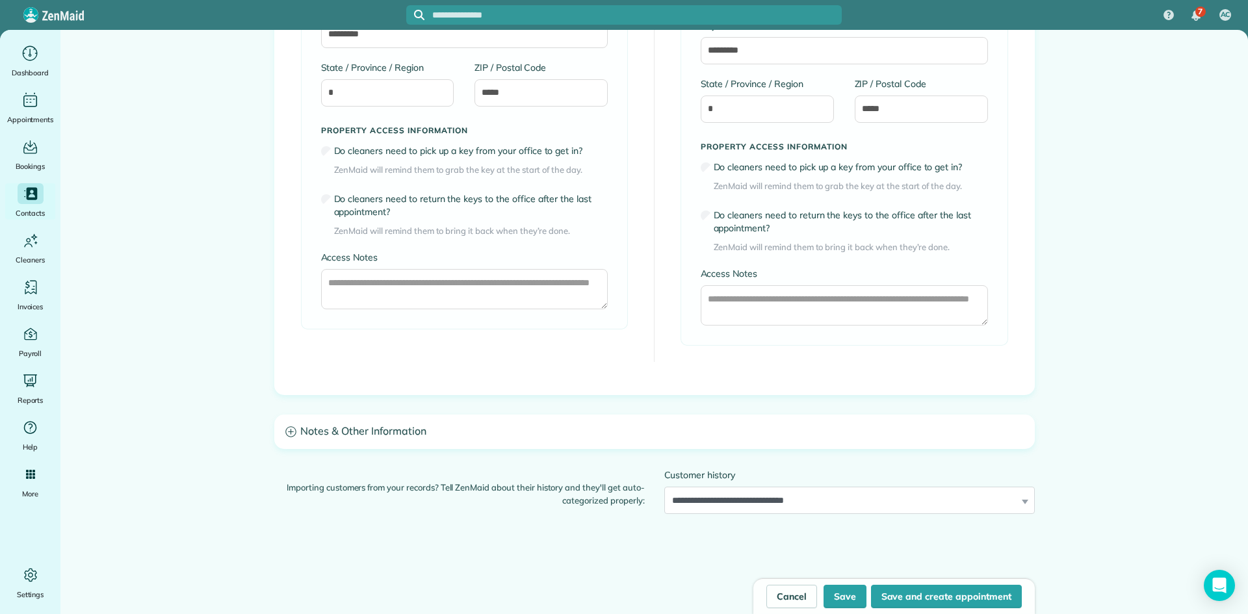
scroll to position [900, 0]
click at [569, 439] on h3 "Notes & Other Information" at bounding box center [654, 430] width 759 height 33
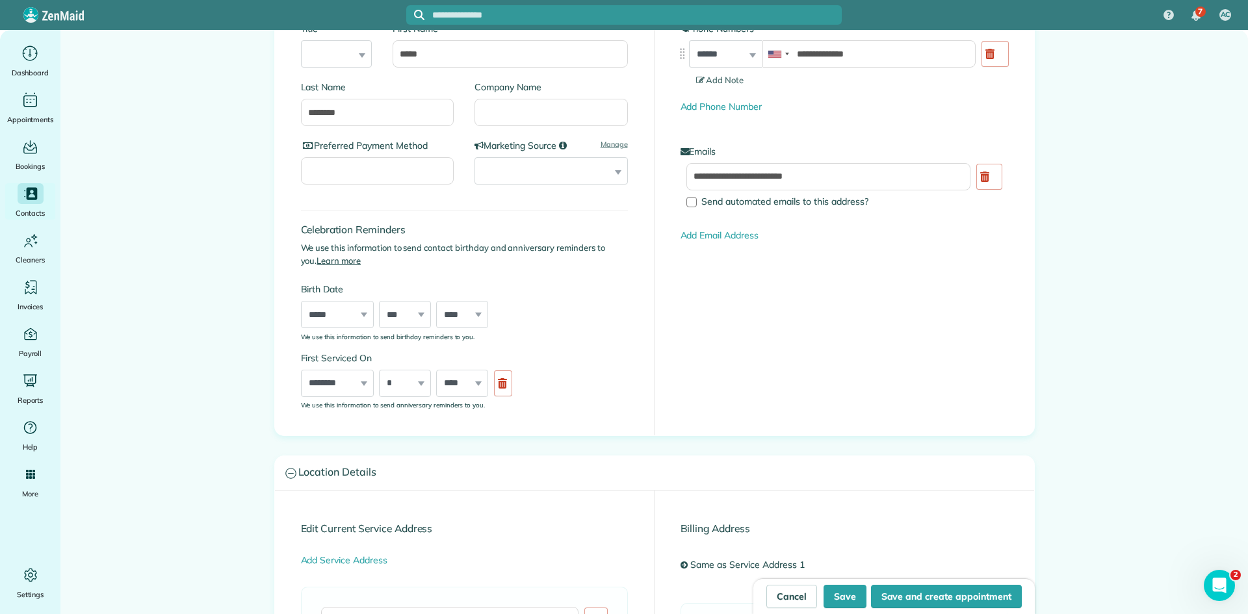
scroll to position [0, 0]
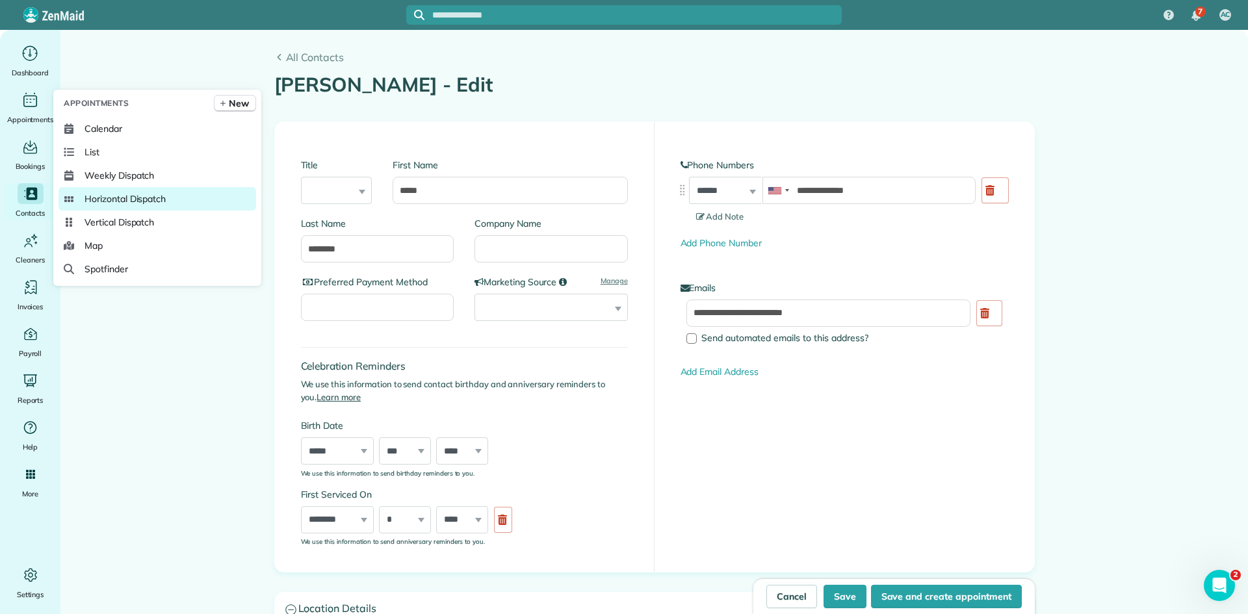
click at [110, 189] on link "Horizontal Dispatch" at bounding box center [157, 198] width 198 height 23
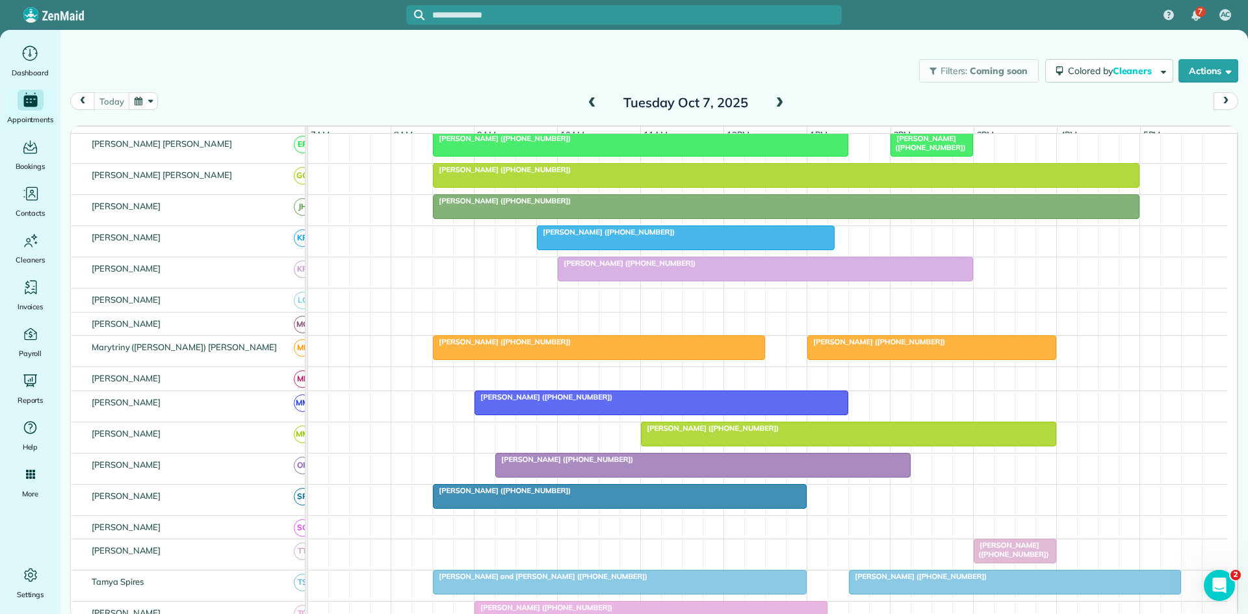
scroll to position [447, 0]
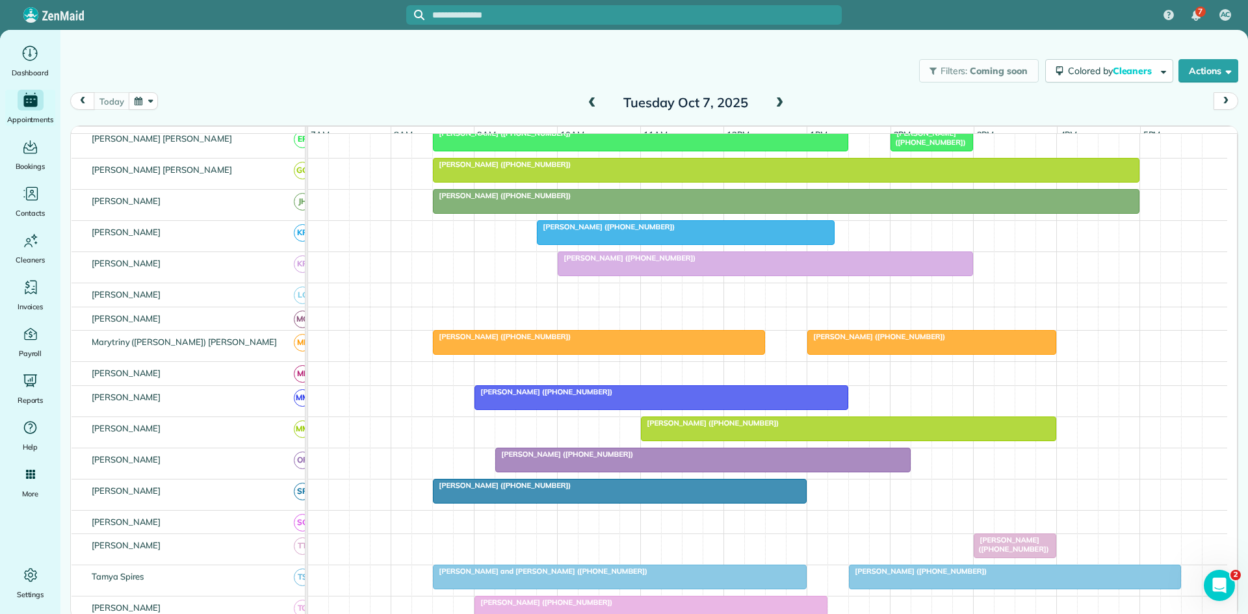
click at [781, 100] on span at bounding box center [779, 103] width 14 height 12
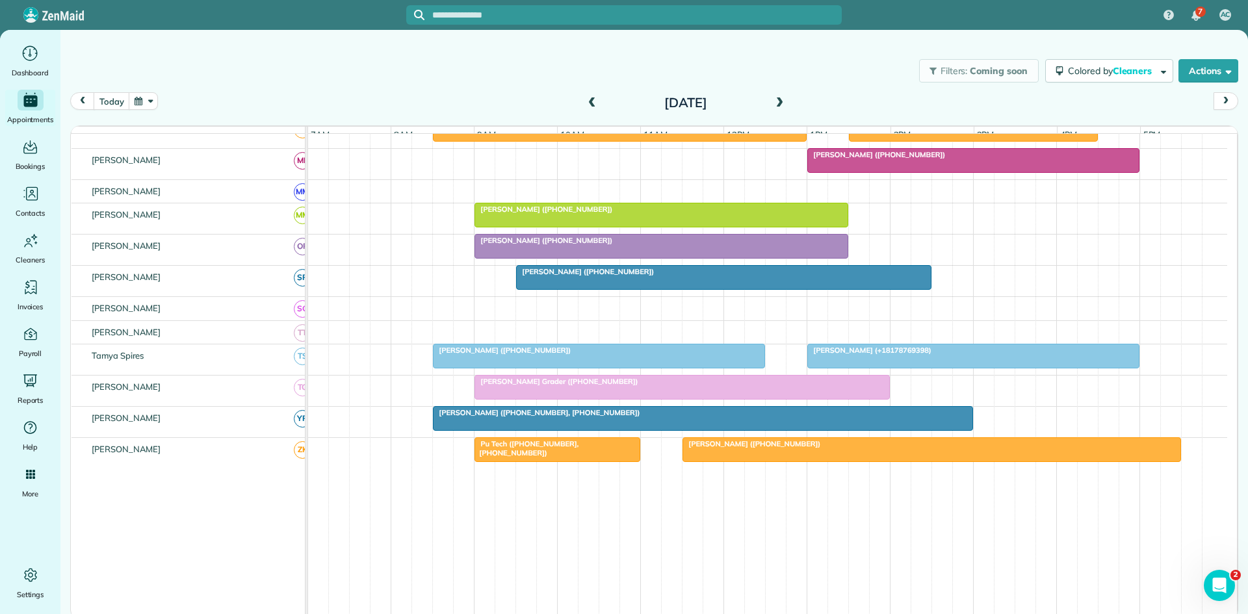
scroll to position [650, 0]
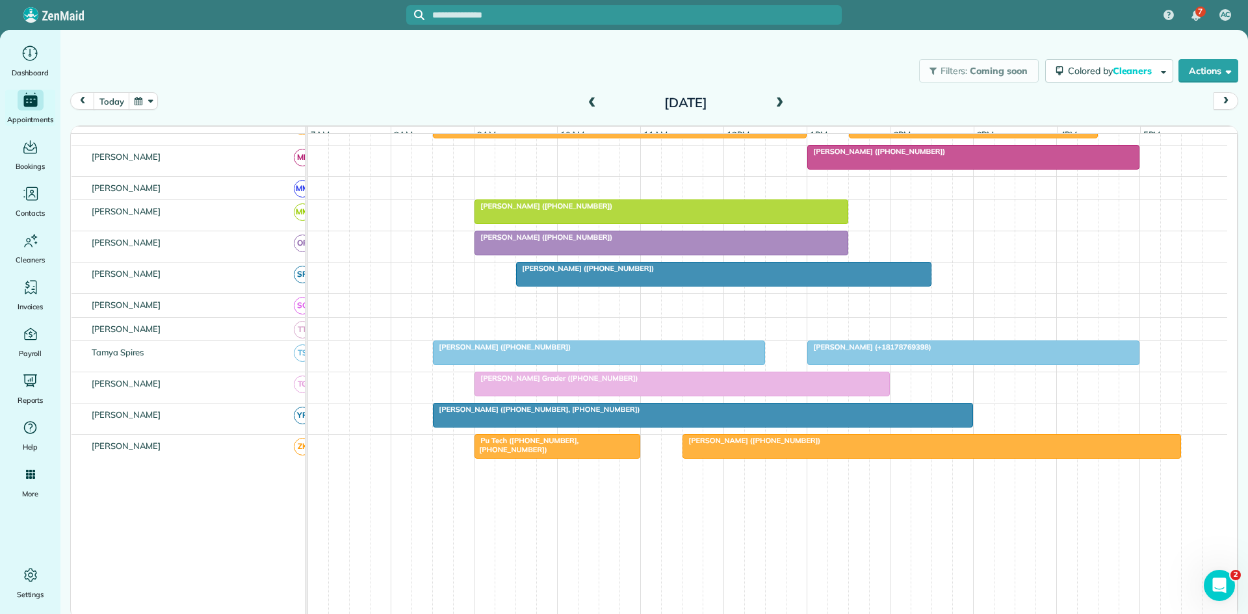
click at [593, 108] on span at bounding box center [592, 103] width 14 height 12
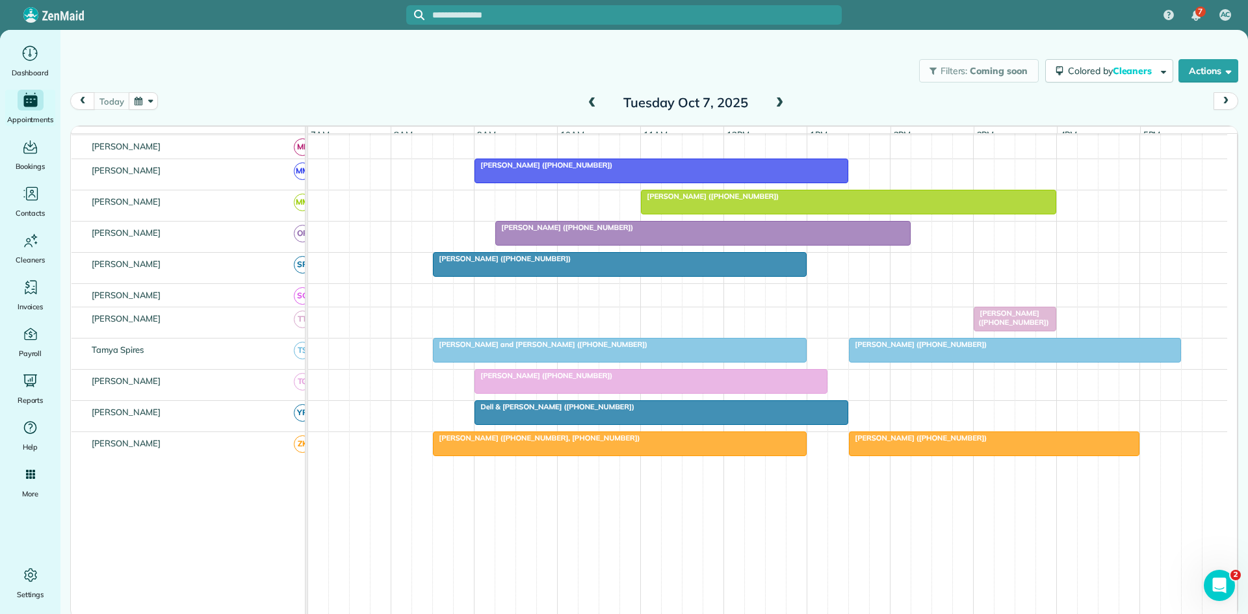
scroll to position [698, 0]
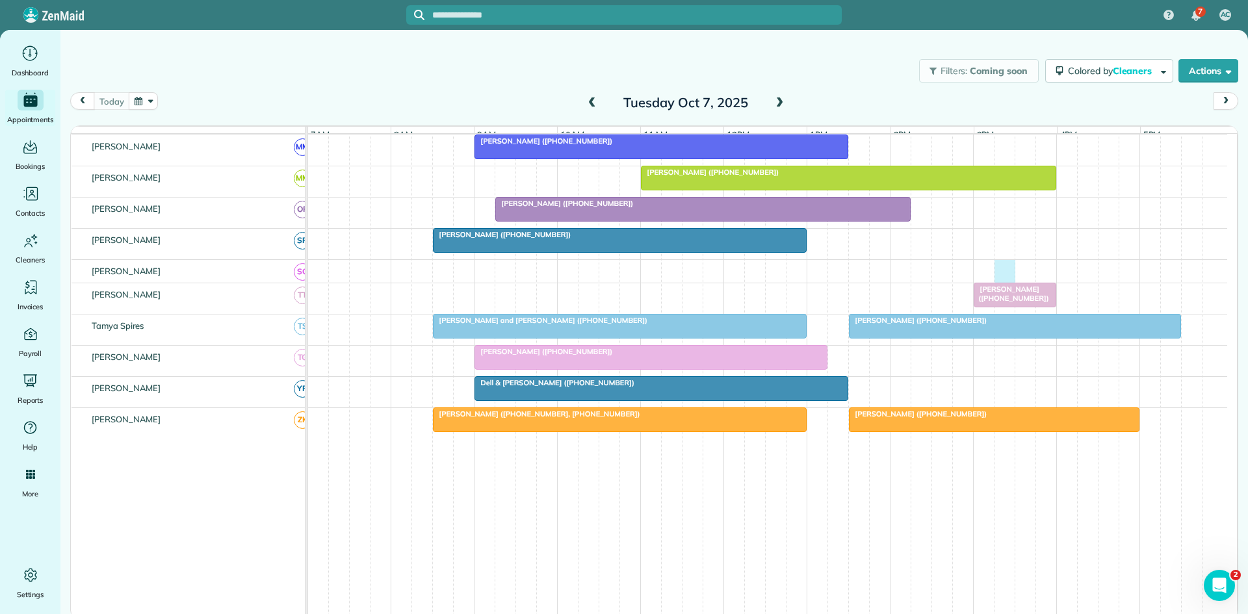
click at [1009, 283] on div at bounding box center [767, 271] width 919 height 23
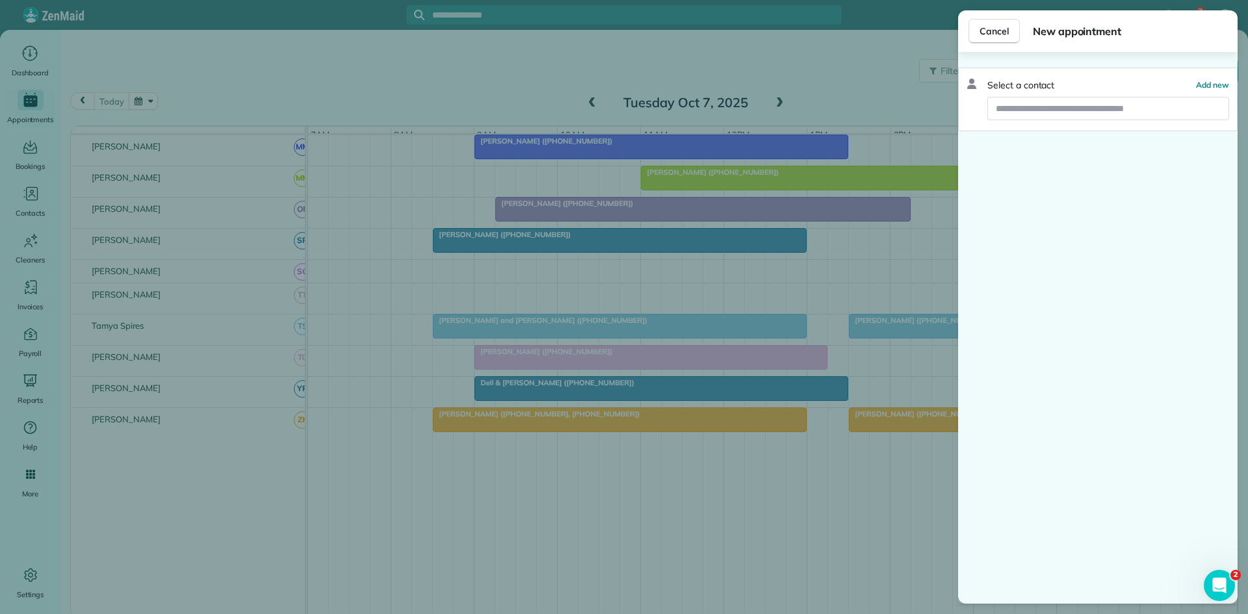
click at [924, 294] on div "Cancel New appointment Select a contact Add new" at bounding box center [624, 307] width 1248 height 614
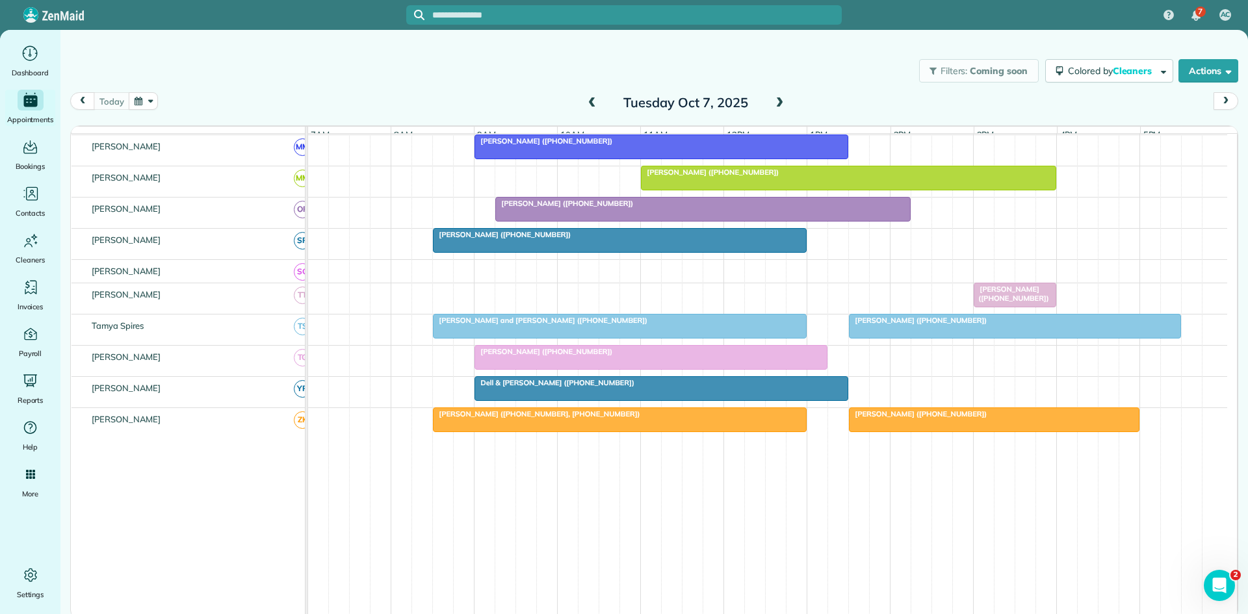
click at [993, 303] on span "[PERSON_NAME] ([PHONE_NUMBER])" at bounding box center [1011, 294] width 76 height 18
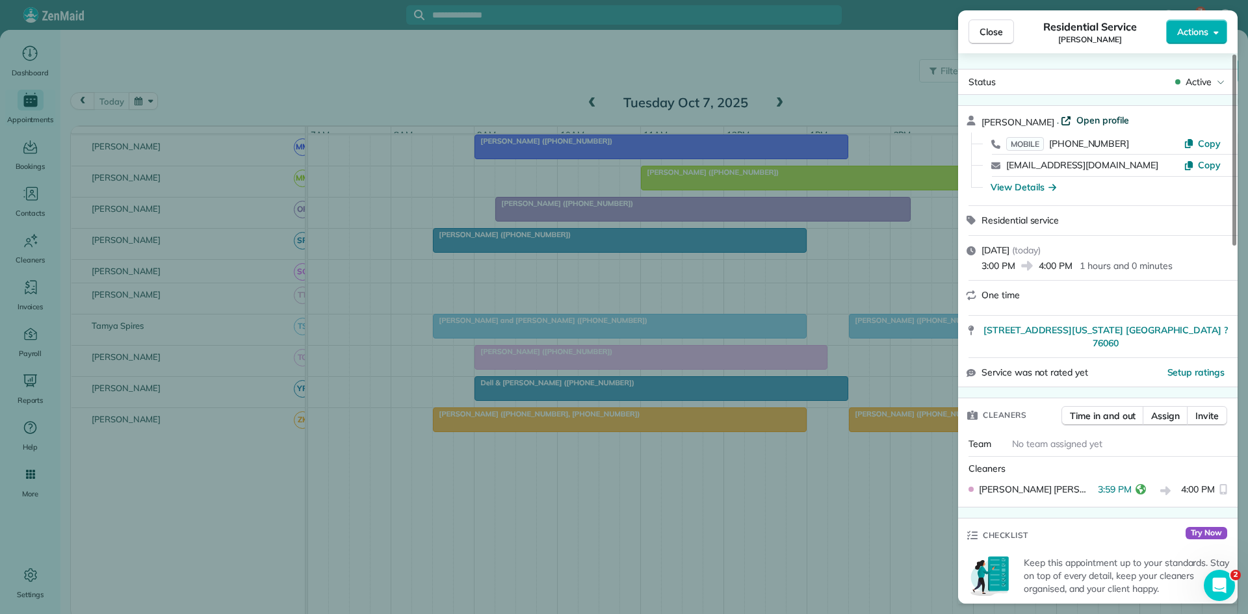
click at [1081, 120] on span "Open profile" at bounding box center [1102, 120] width 53 height 13
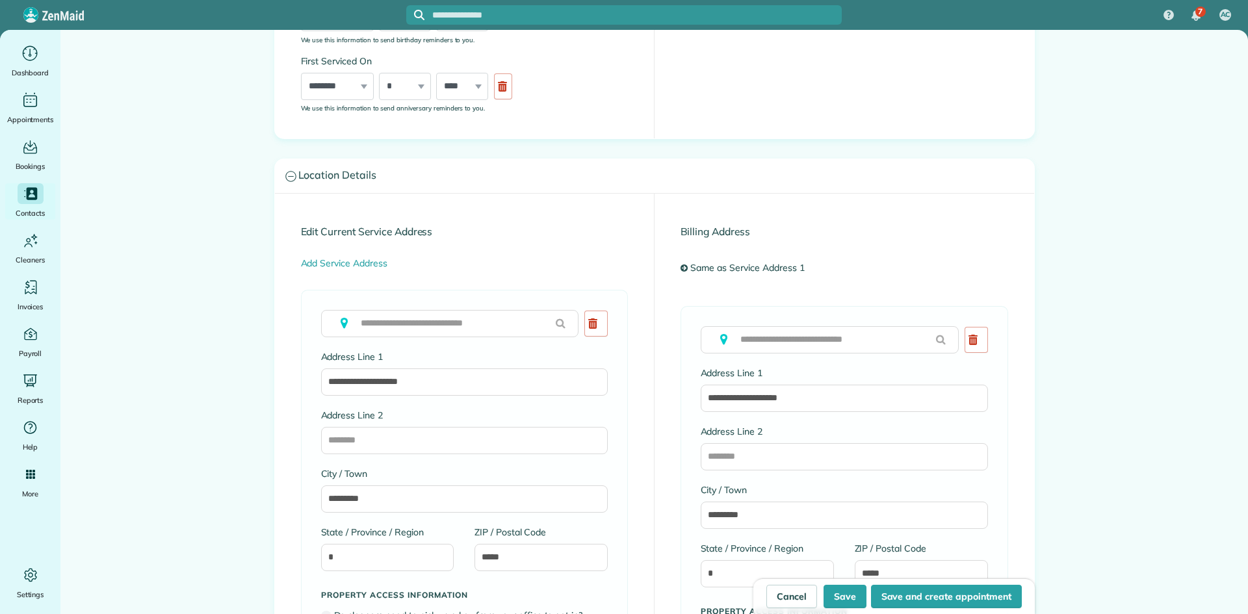
type input "**********"
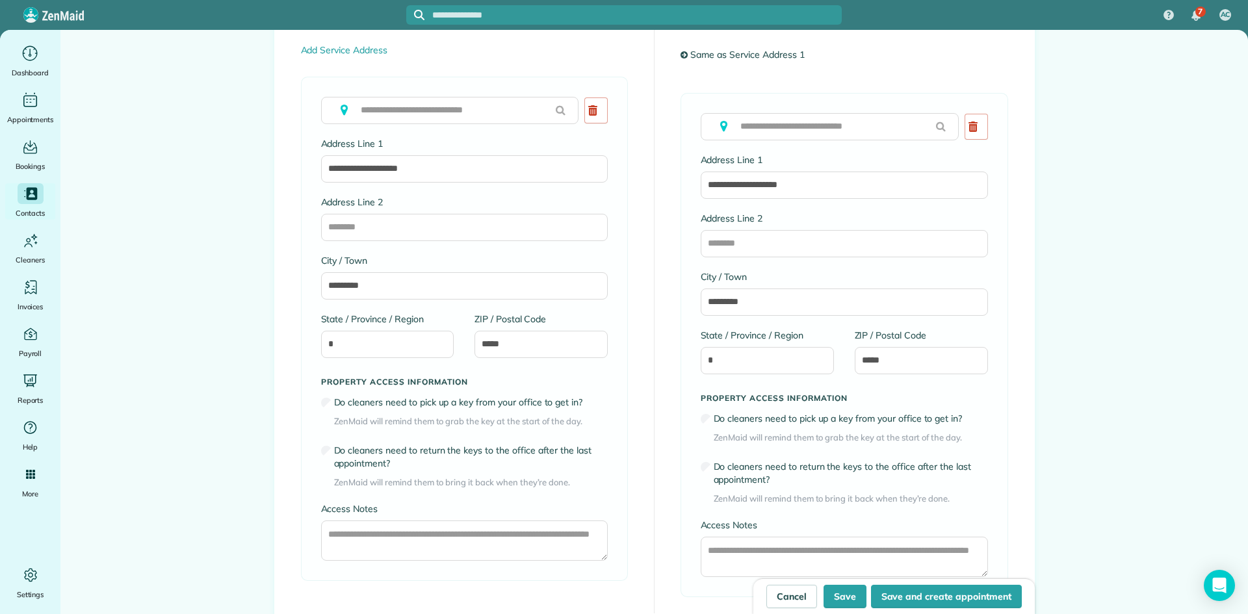
scroll to position [1015, 0]
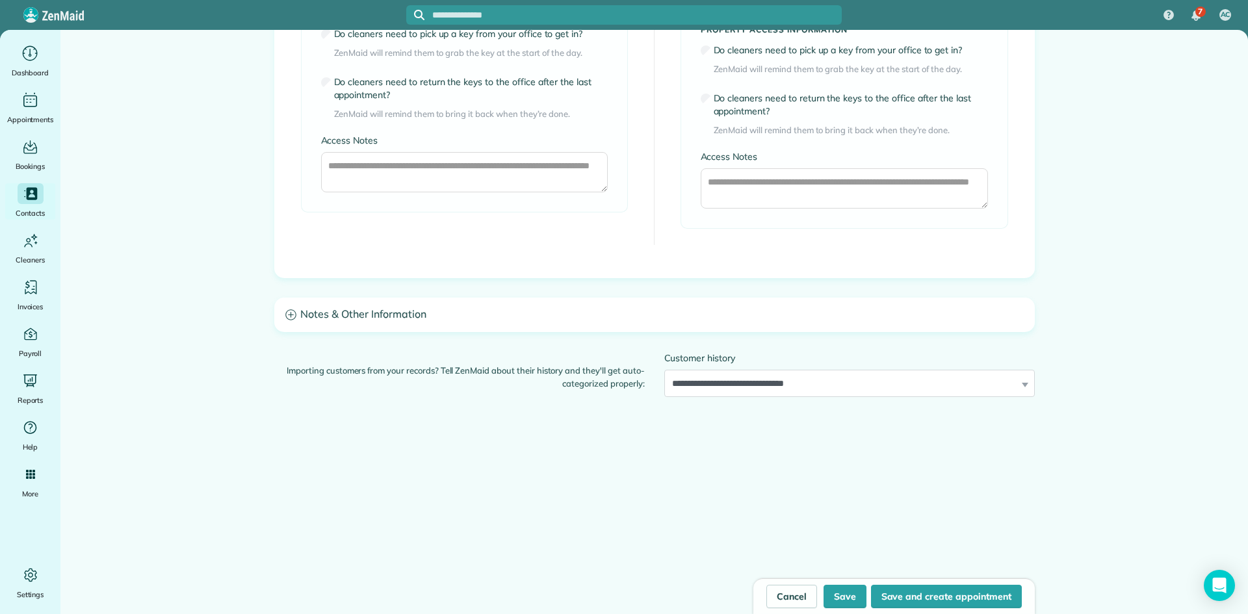
click at [588, 317] on h3 "Notes & Other Information" at bounding box center [654, 314] width 759 height 33
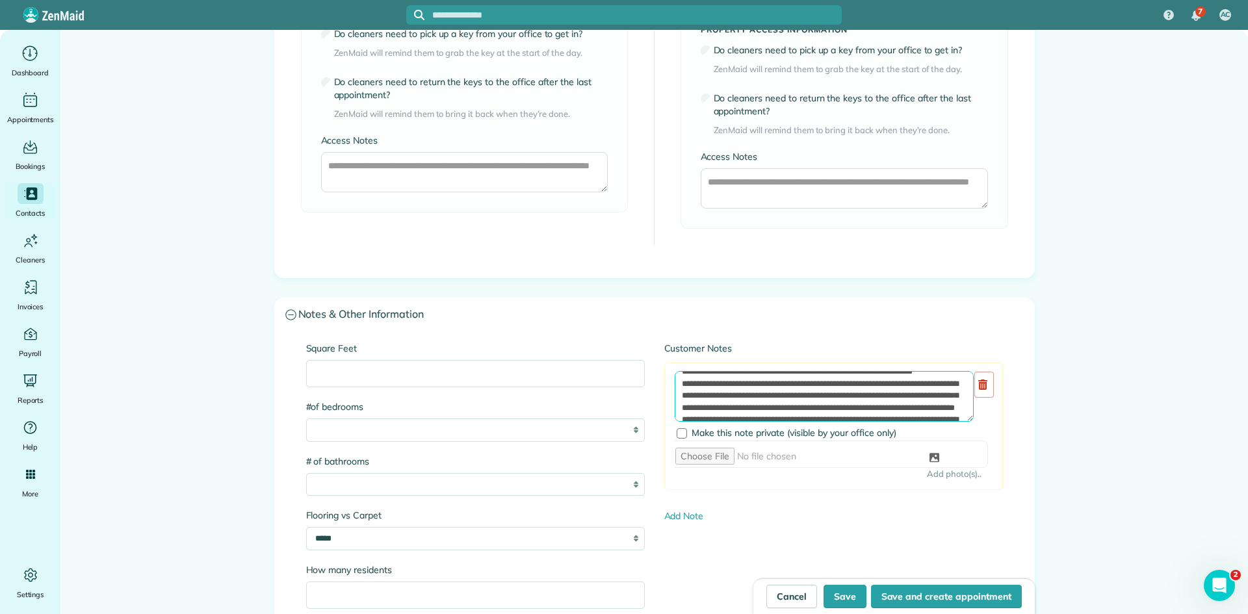
scroll to position [0, 0]
click at [664, 378] on div "Add Image Make this note private (visible by your office only) Add photo(s).." at bounding box center [833, 426] width 339 height 127
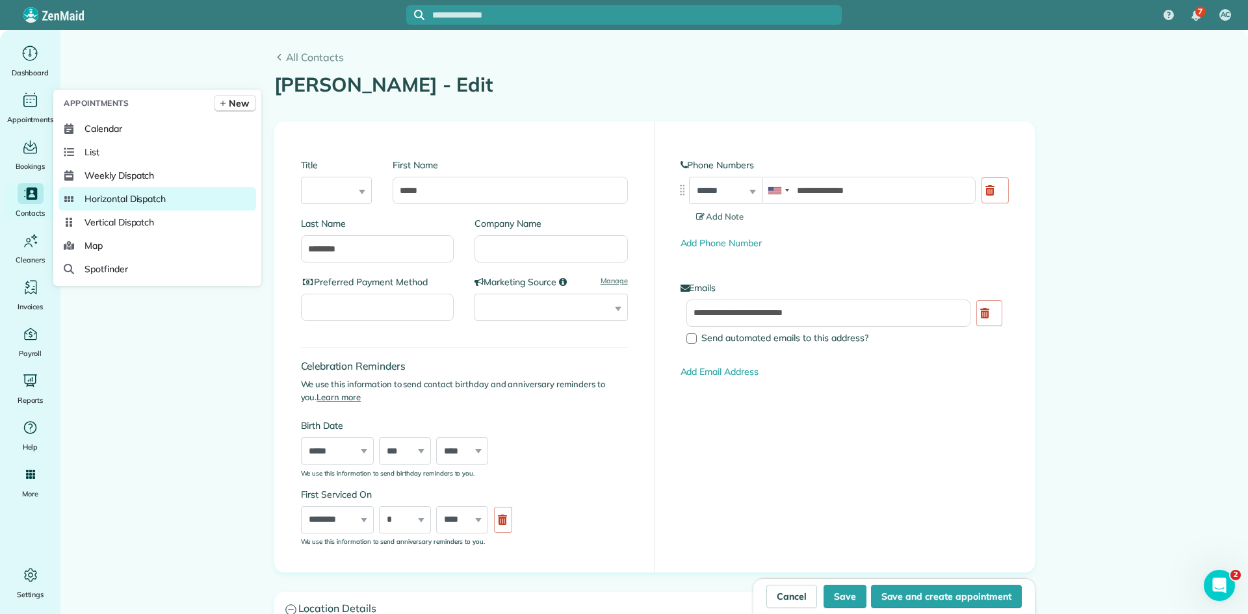
click at [125, 192] on span "Horizontal Dispatch" at bounding box center [124, 198] width 81 height 13
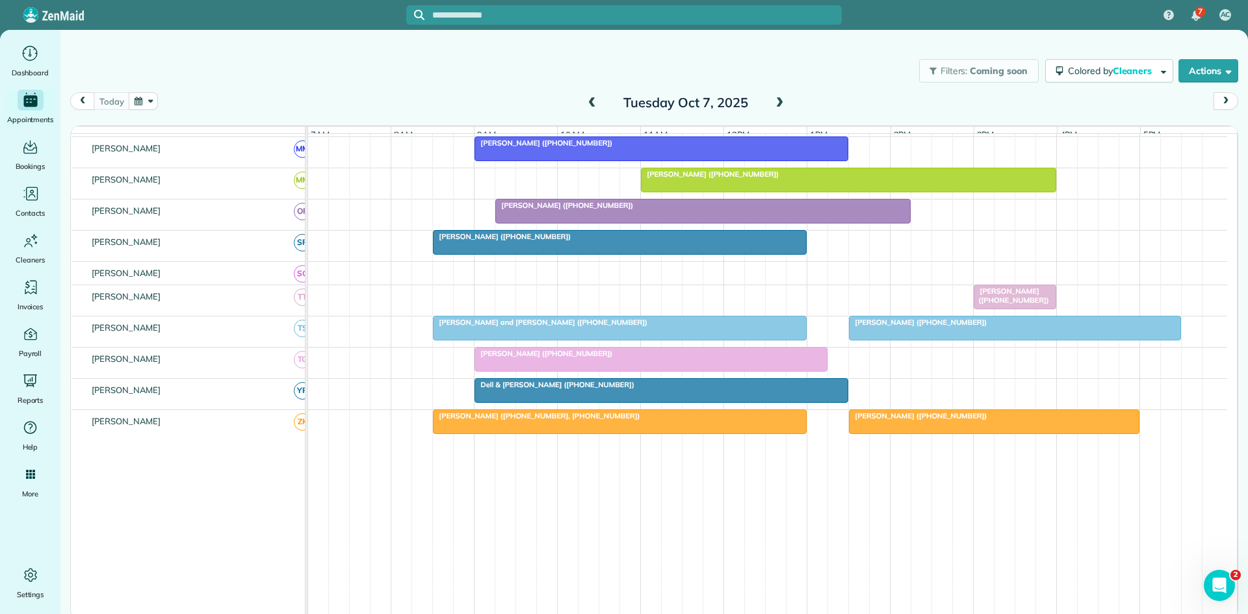
scroll to position [698, 0]
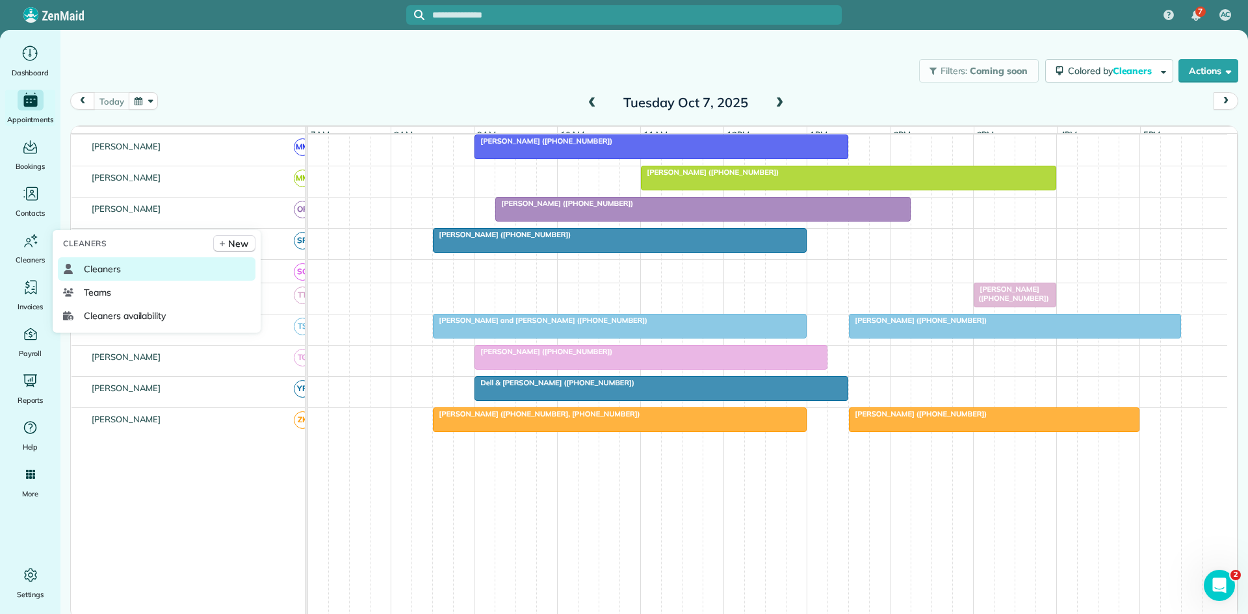
click at [105, 270] on span "Cleaners" at bounding box center [102, 269] width 37 height 13
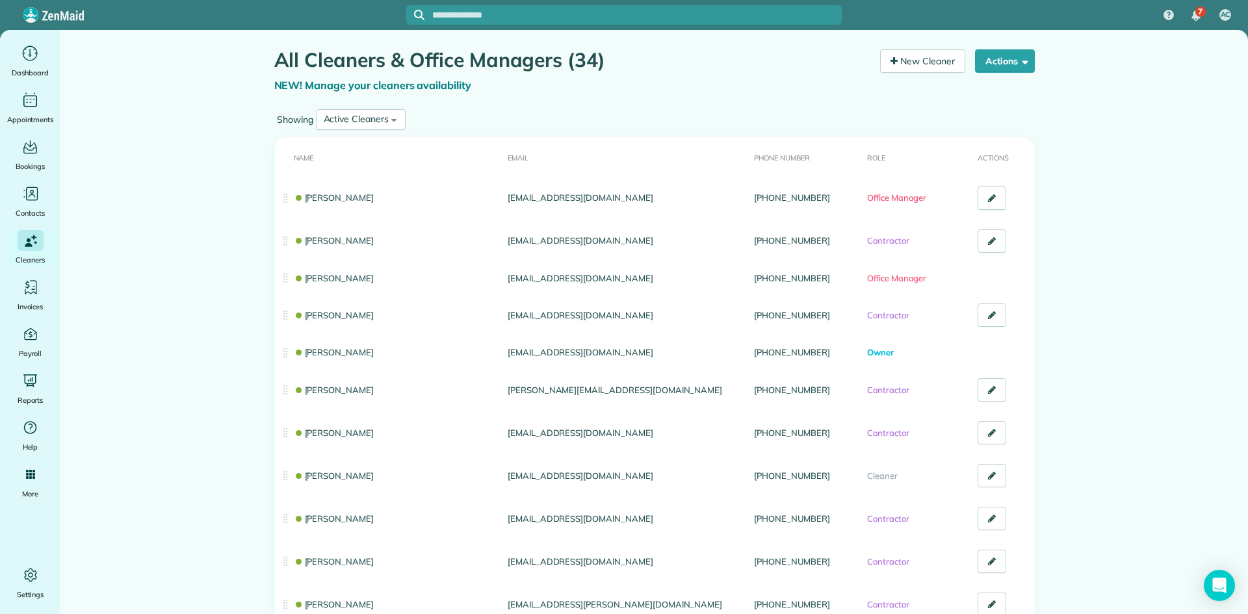
scroll to position [1077, 0]
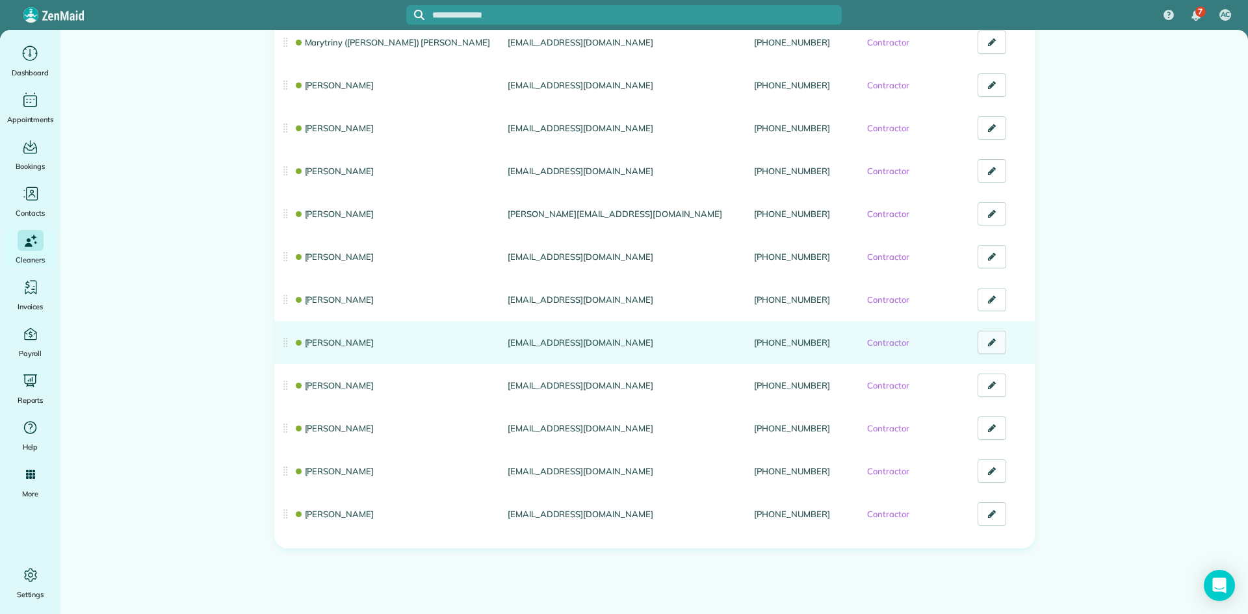
click at [989, 341] on icon at bounding box center [992, 342] width 8 height 9
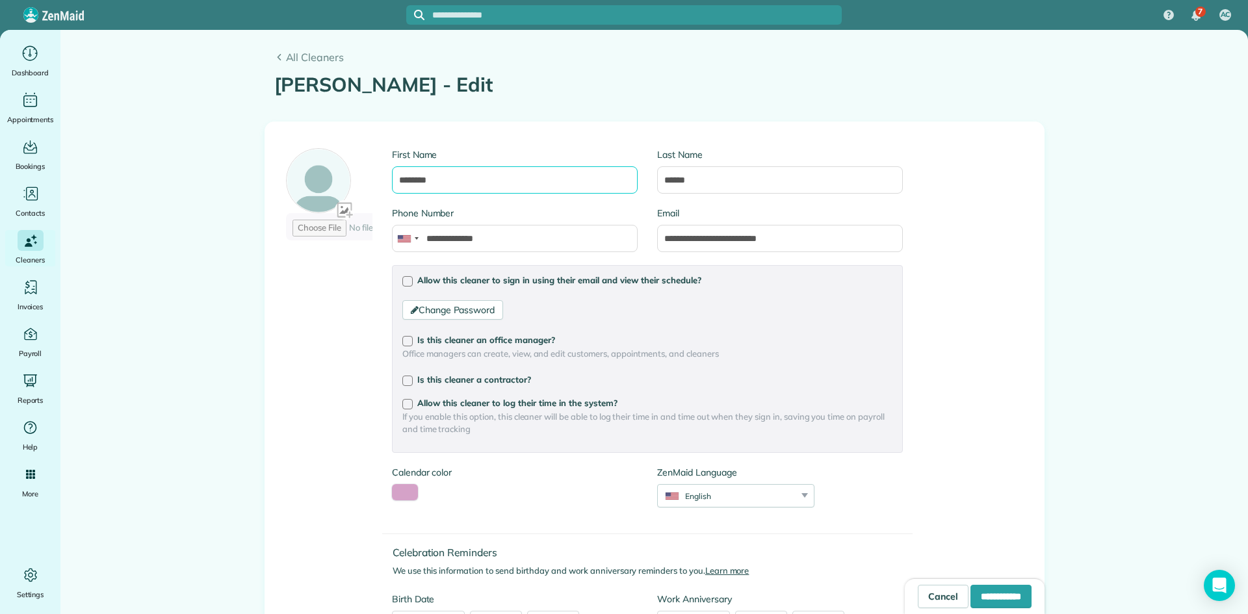
click at [416, 179] on input "********" at bounding box center [515, 179] width 246 height 27
type input "********"
click at [970, 597] on input "**********" at bounding box center [1000, 596] width 61 height 23
type input "**********"
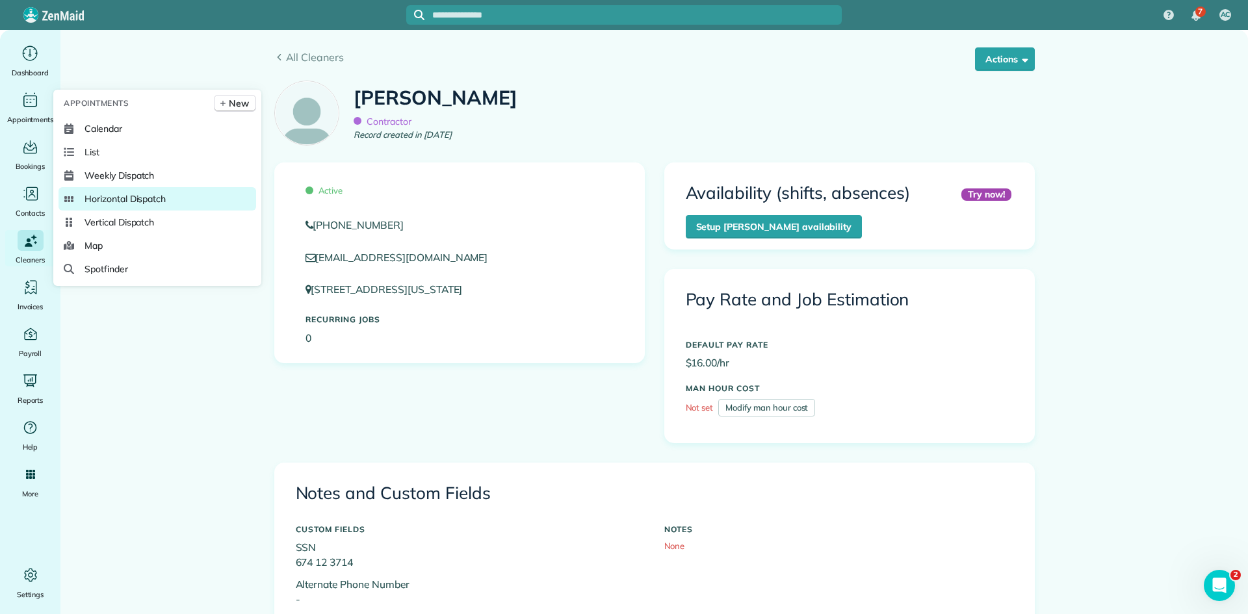
click at [132, 189] on link "Horizontal Dispatch" at bounding box center [157, 198] width 198 height 23
